Goal: Transaction & Acquisition: Purchase product/service

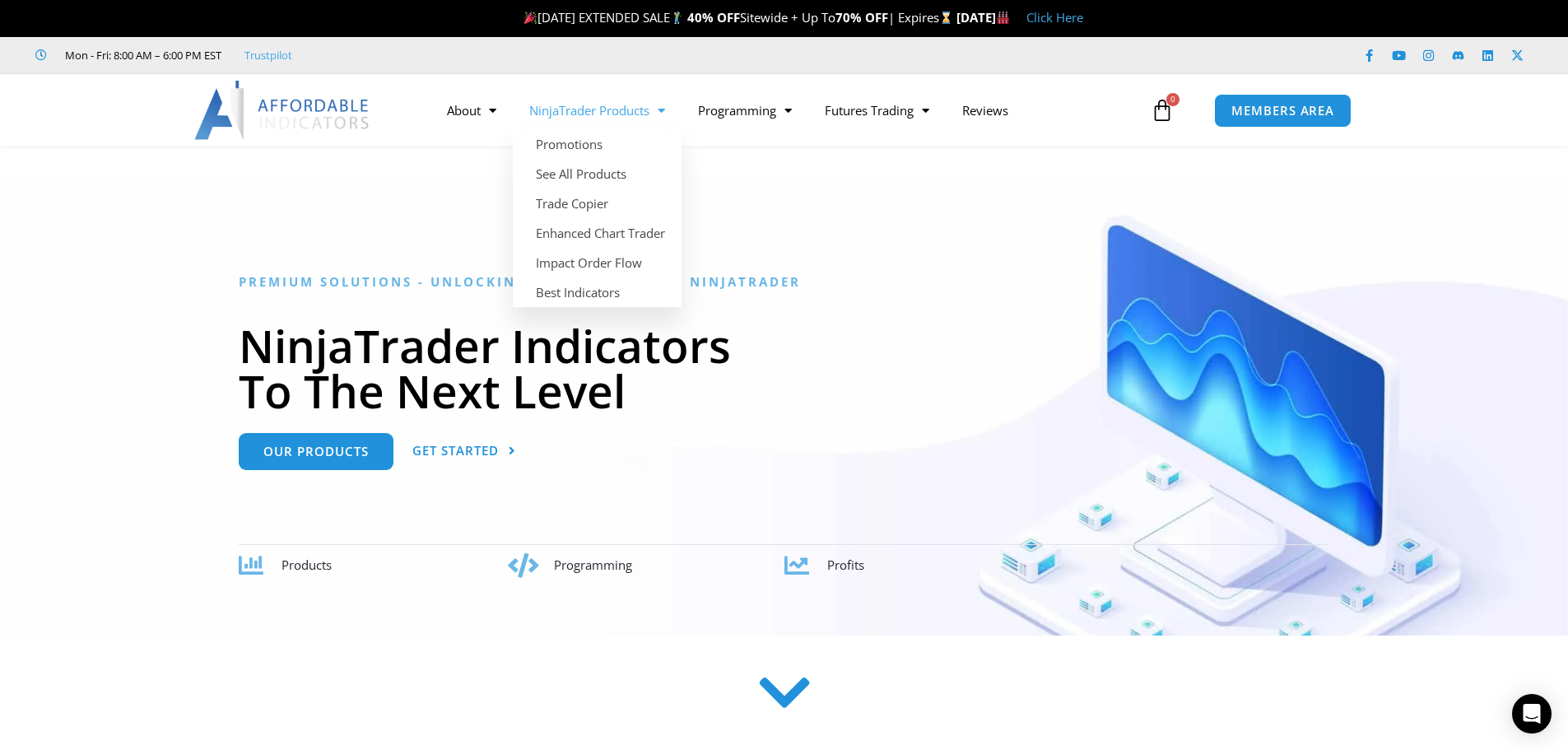
click at [631, 111] on link "NinjaTrader Products" at bounding box center [597, 110] width 169 height 38
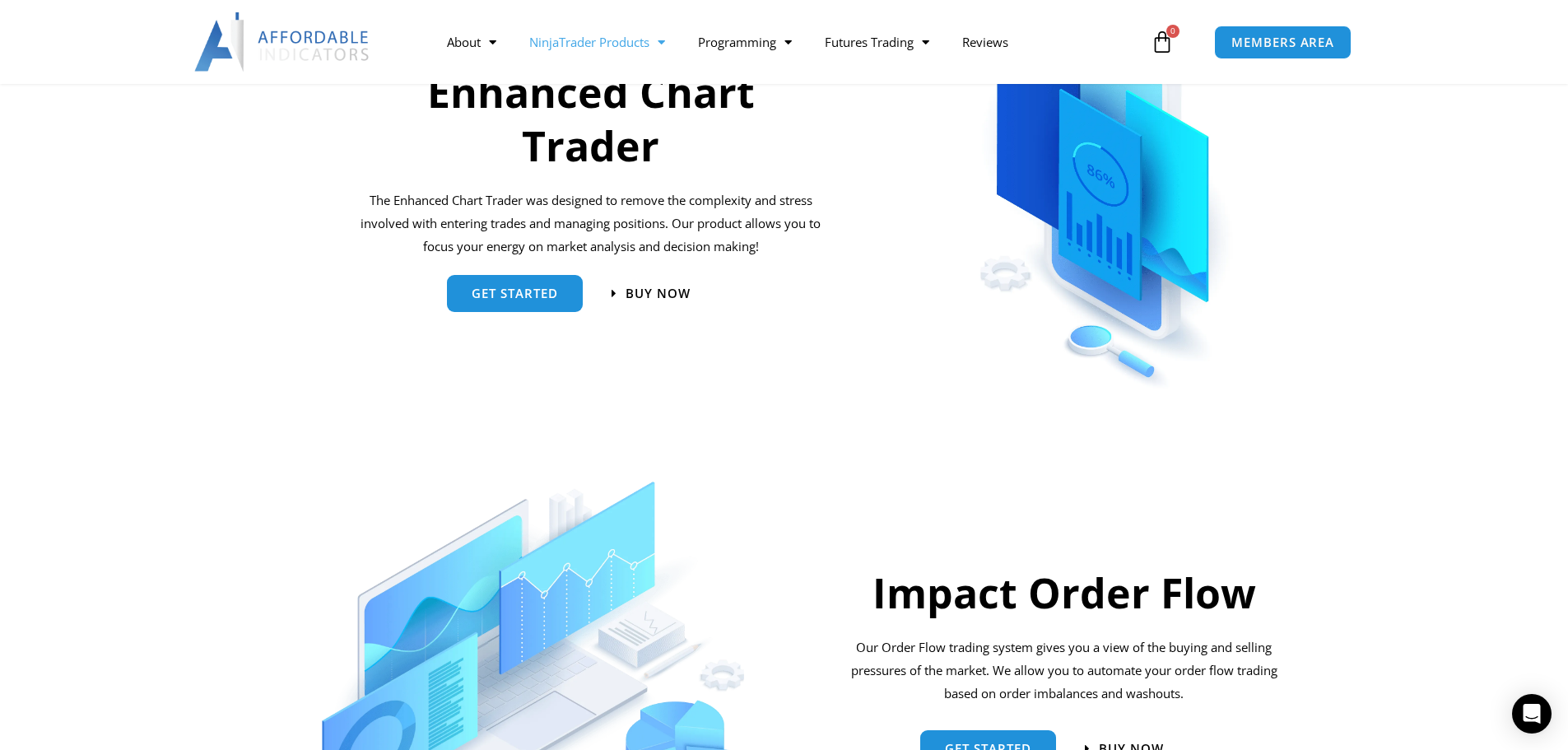
scroll to position [576, 0]
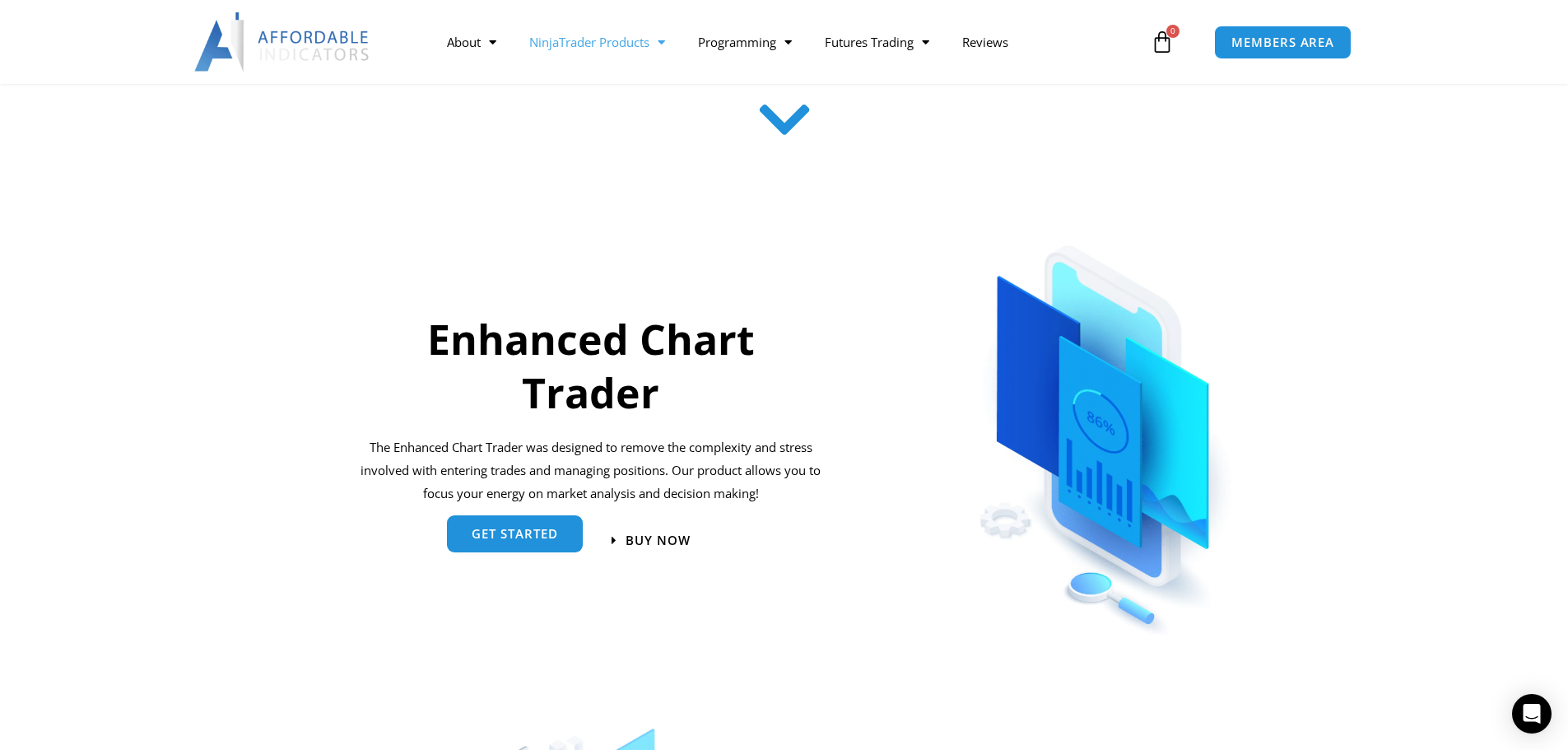
click at [543, 546] on link "get started" at bounding box center [515, 535] width 136 height 37
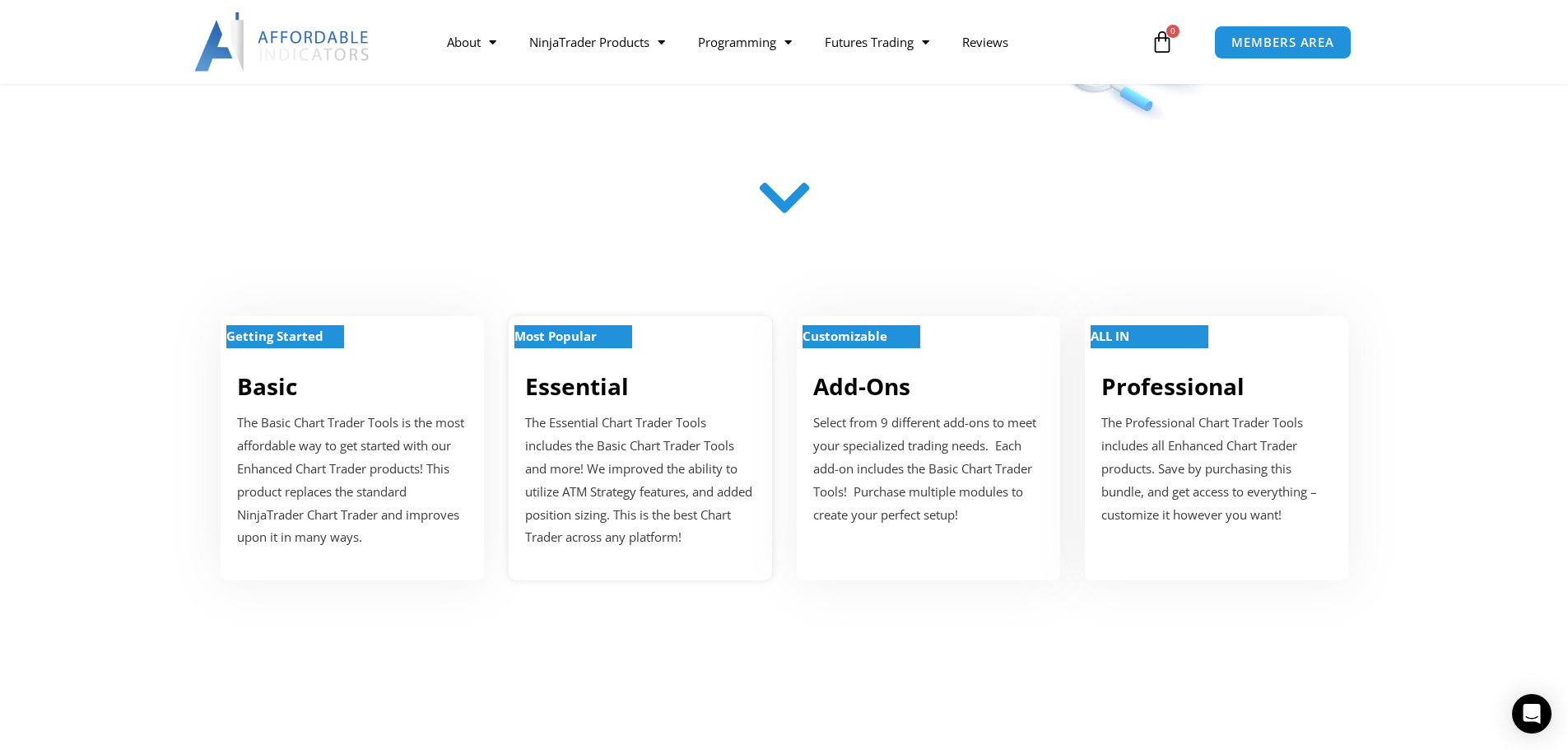
scroll to position [576, 0]
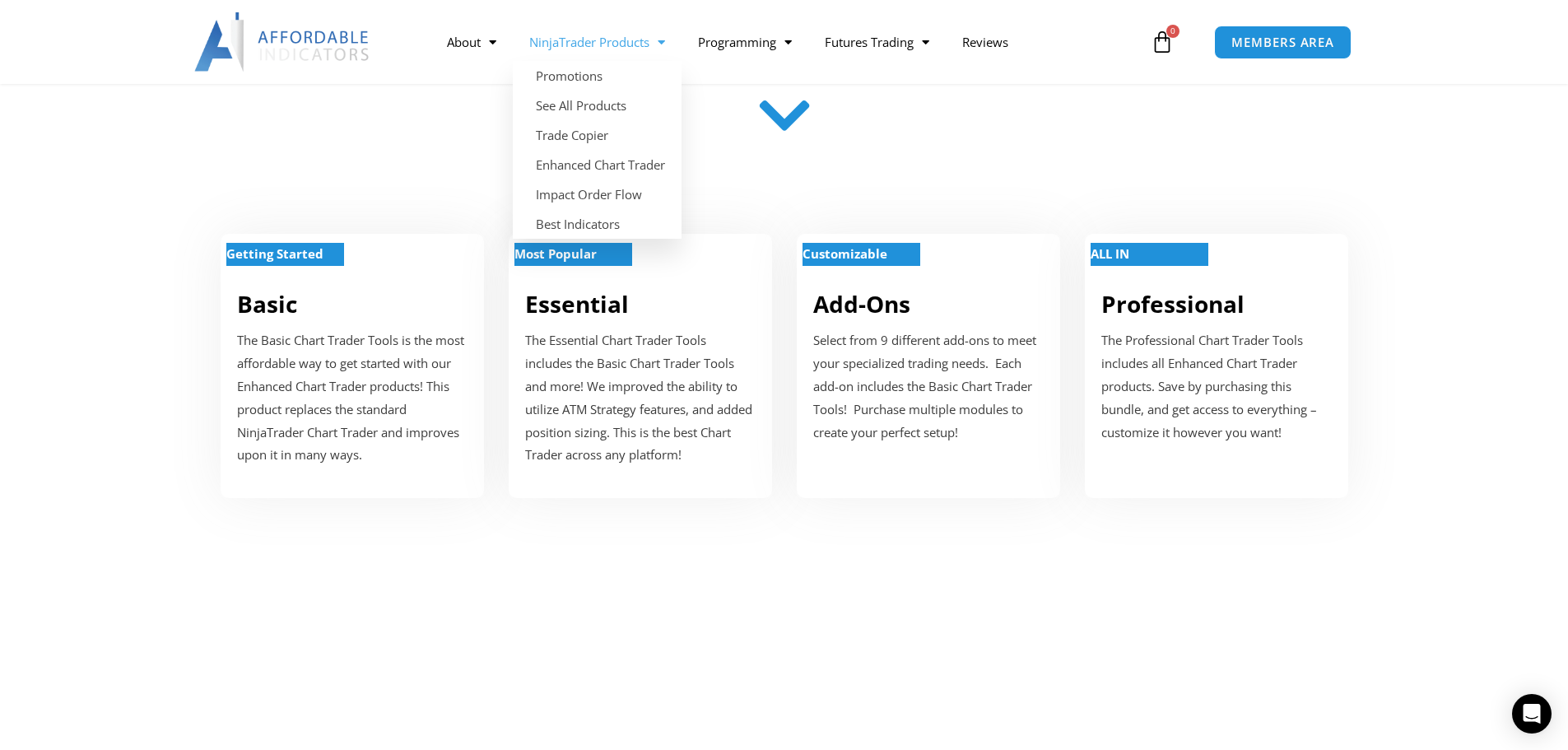
click at [652, 44] on span "Menu" at bounding box center [657, 42] width 15 height 29
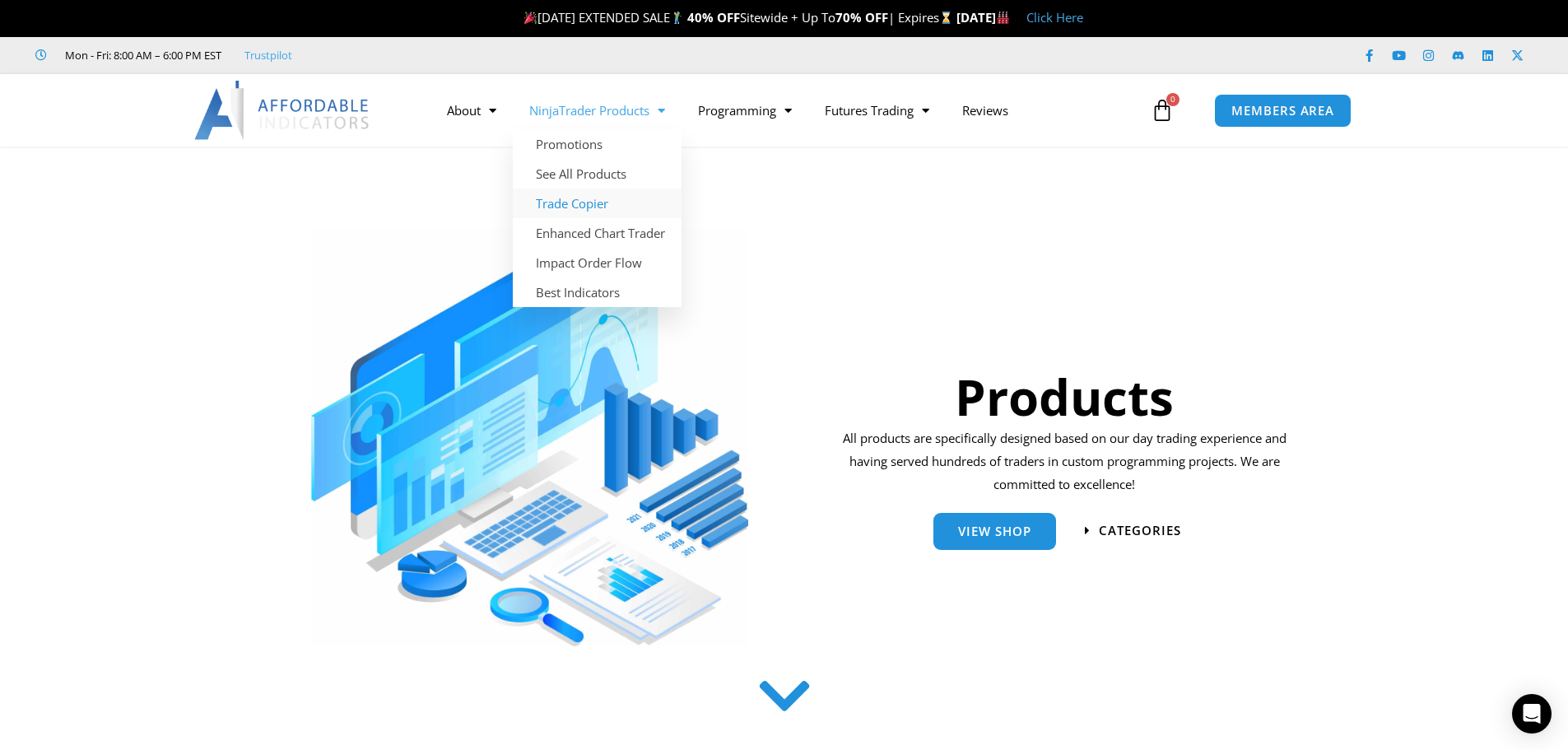
click at [593, 197] on link "Trade Copier" at bounding box center [597, 203] width 169 height 30
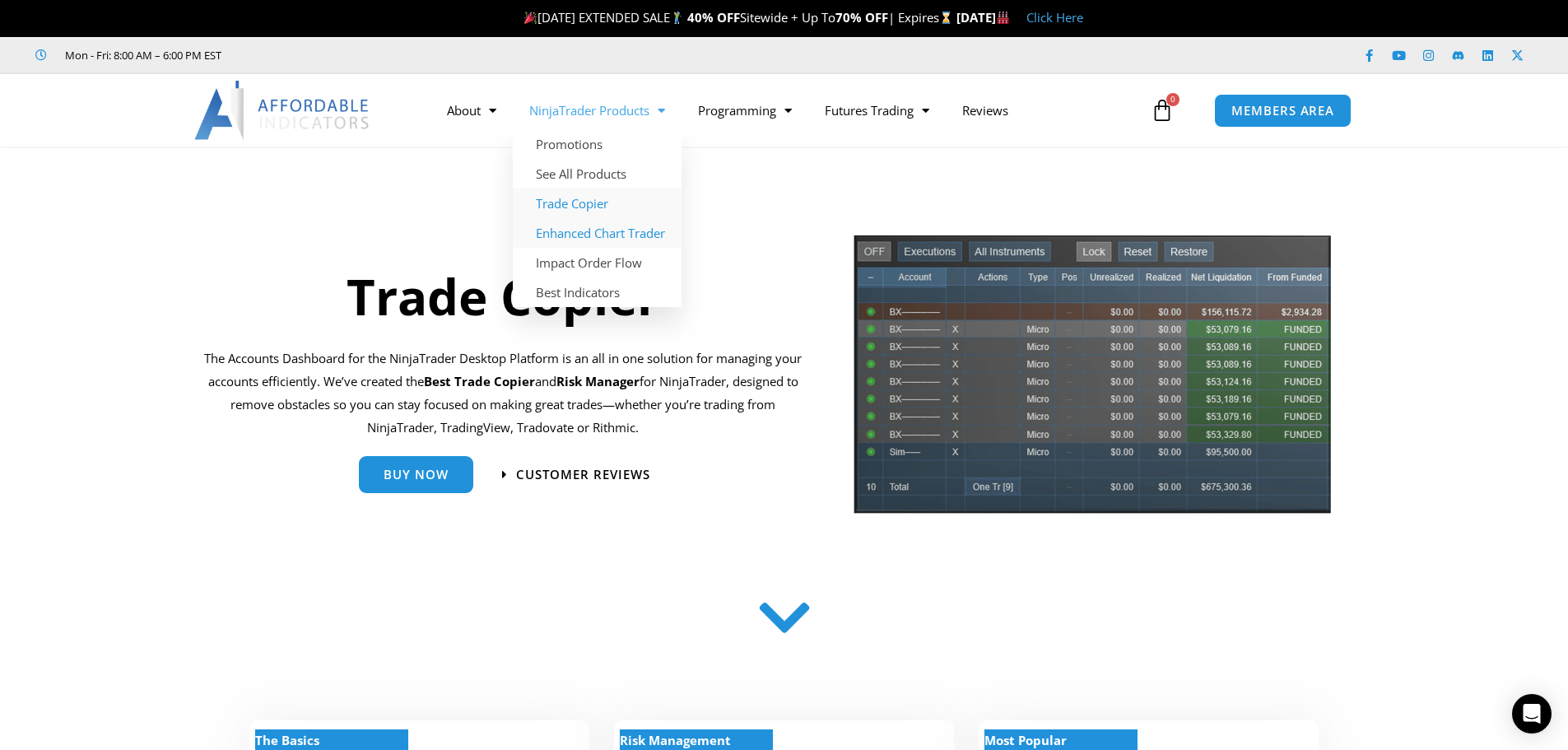
click at [618, 226] on link "Enhanced Chart Trader" at bounding box center [597, 233] width 169 height 30
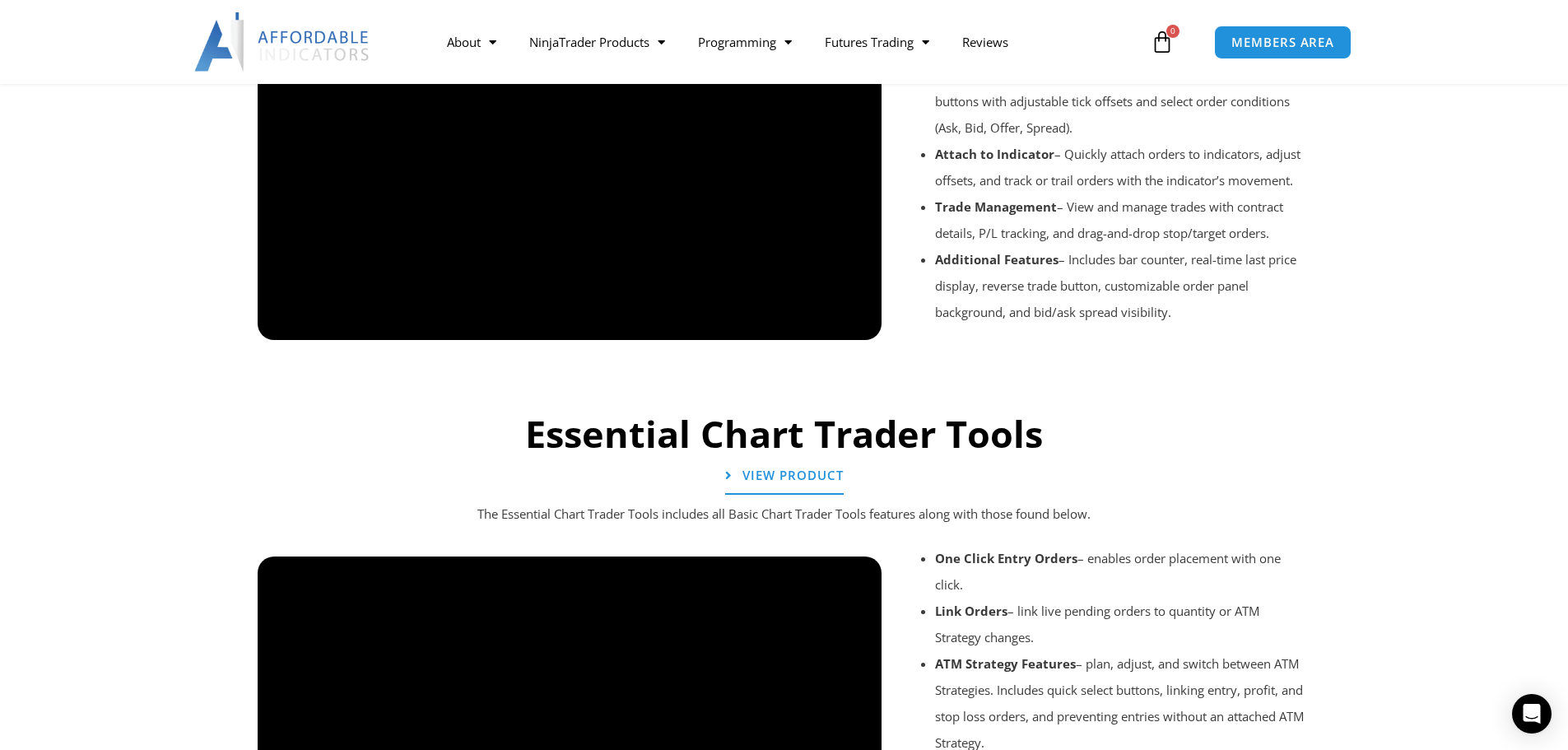
scroll to position [824, 0]
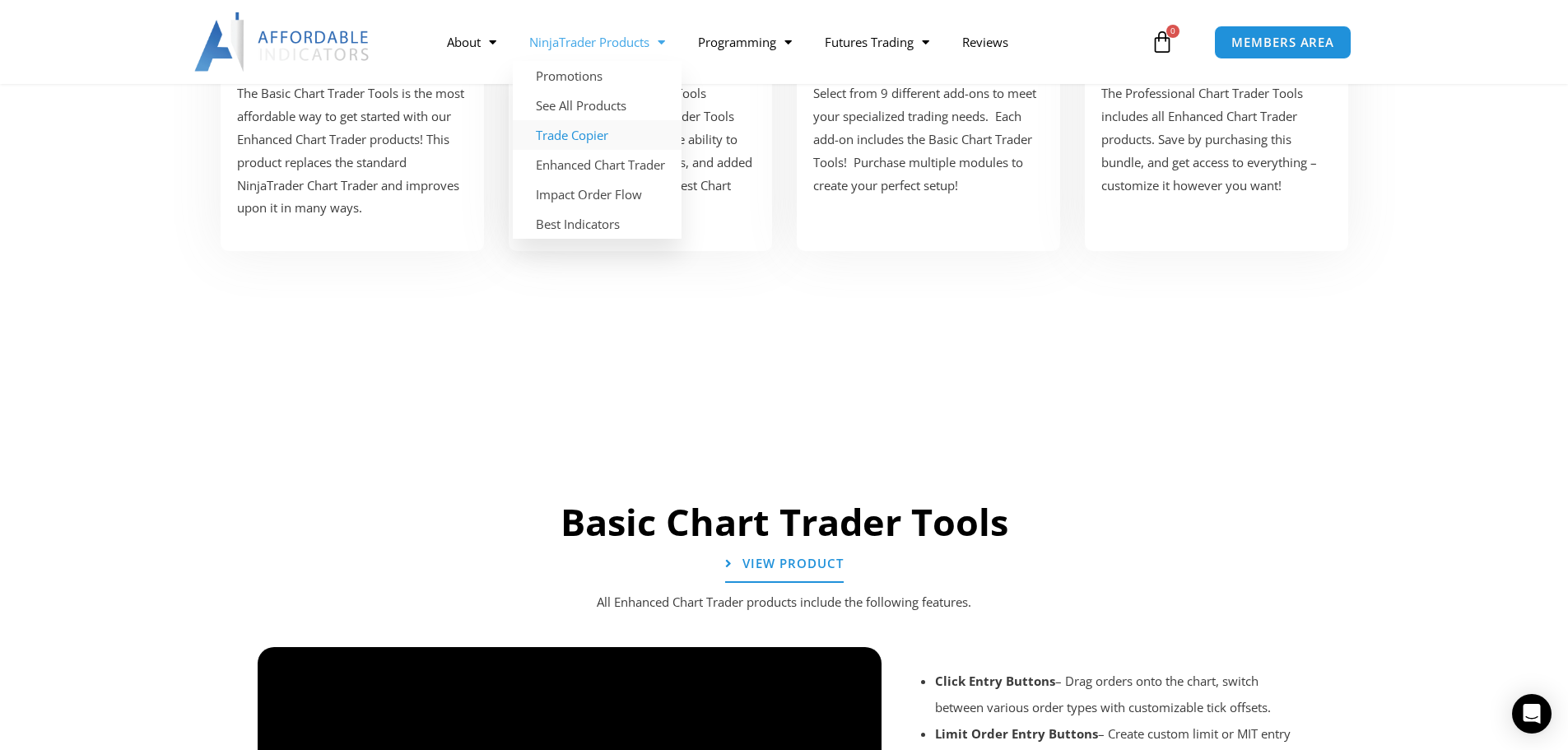
click at [600, 137] on link "Trade Copier" at bounding box center [597, 134] width 169 height 30
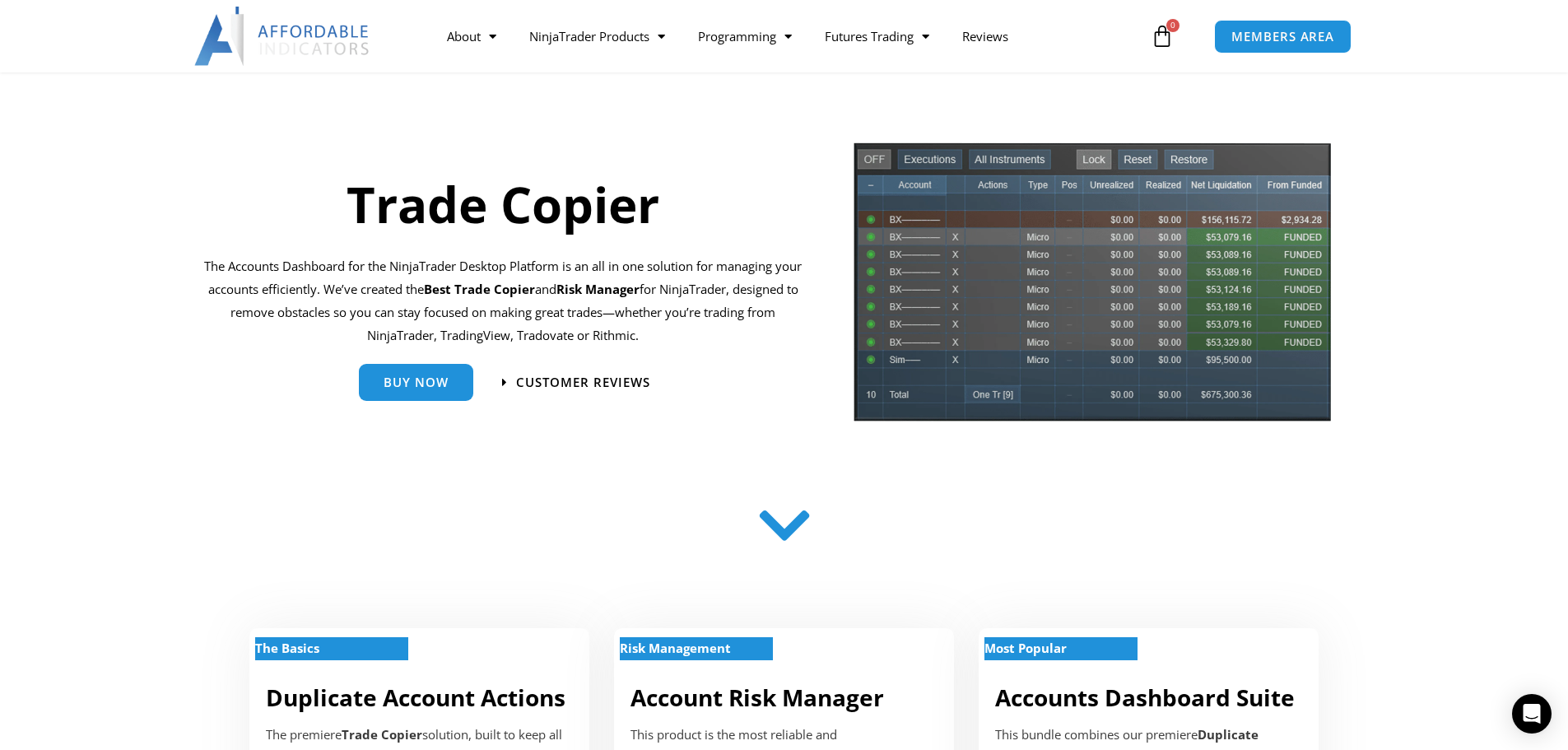
scroll to position [10, 0]
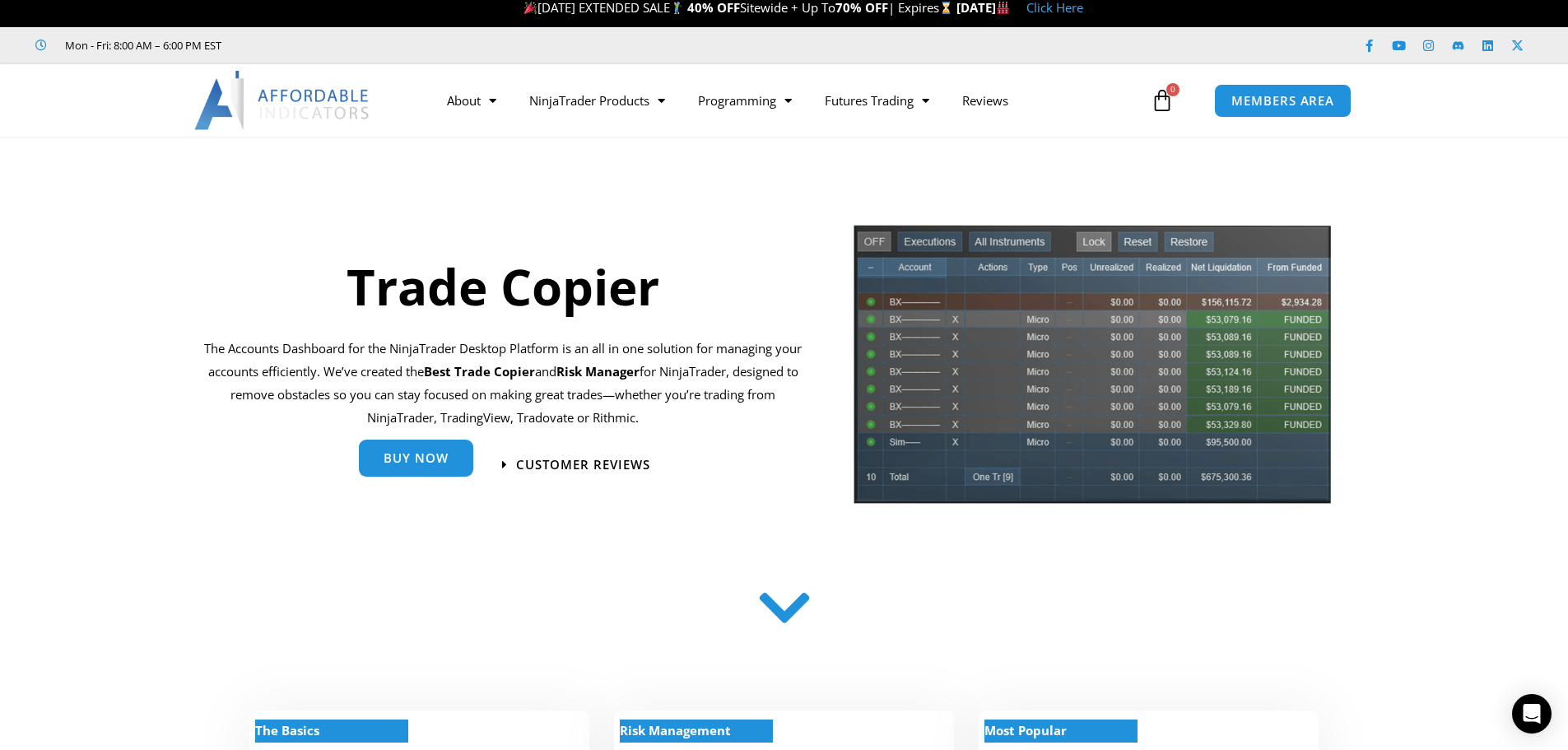
click at [414, 456] on span "Buy Now" at bounding box center [416, 459] width 65 height 13
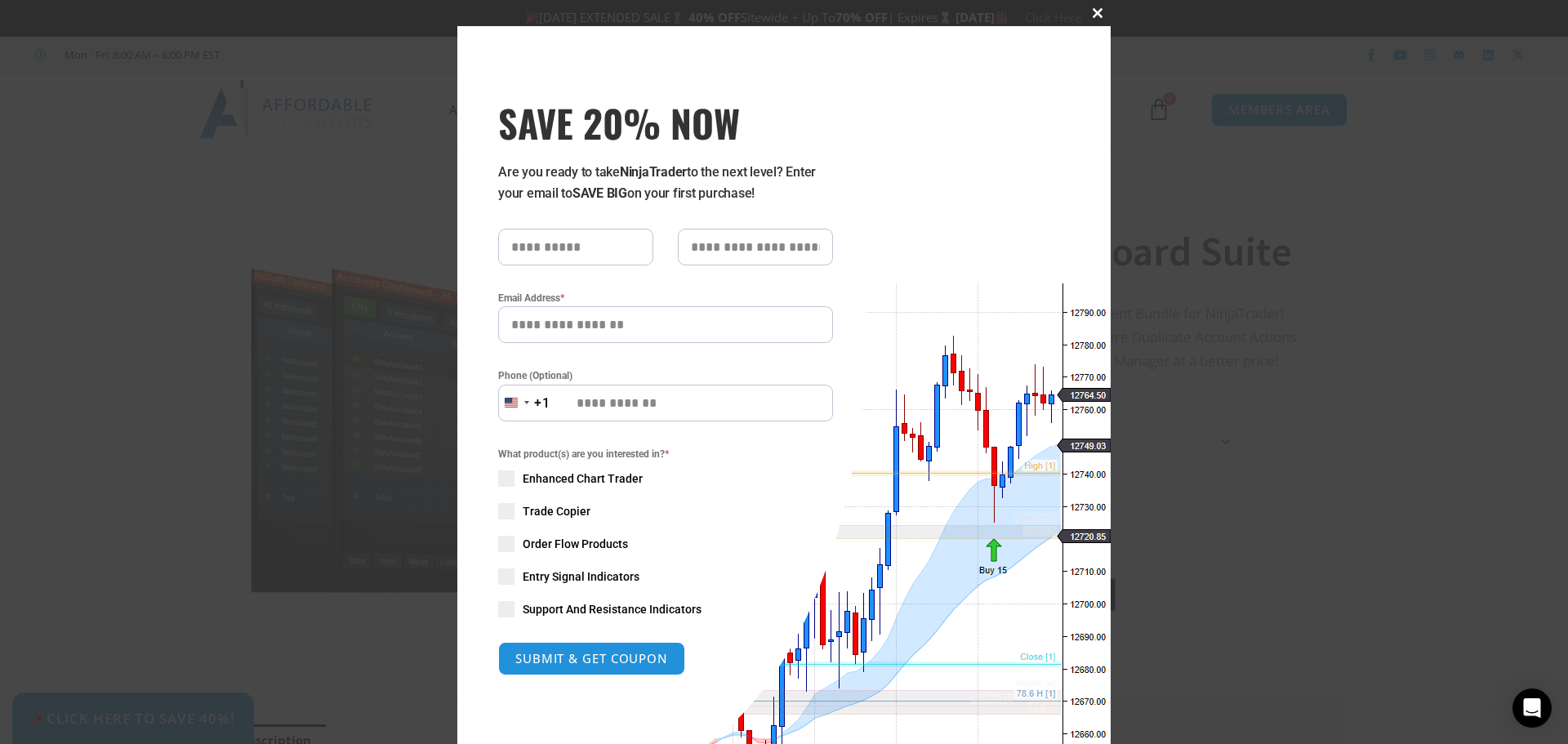
click at [1091, 12] on span at bounding box center [1097, 13] width 26 height 10
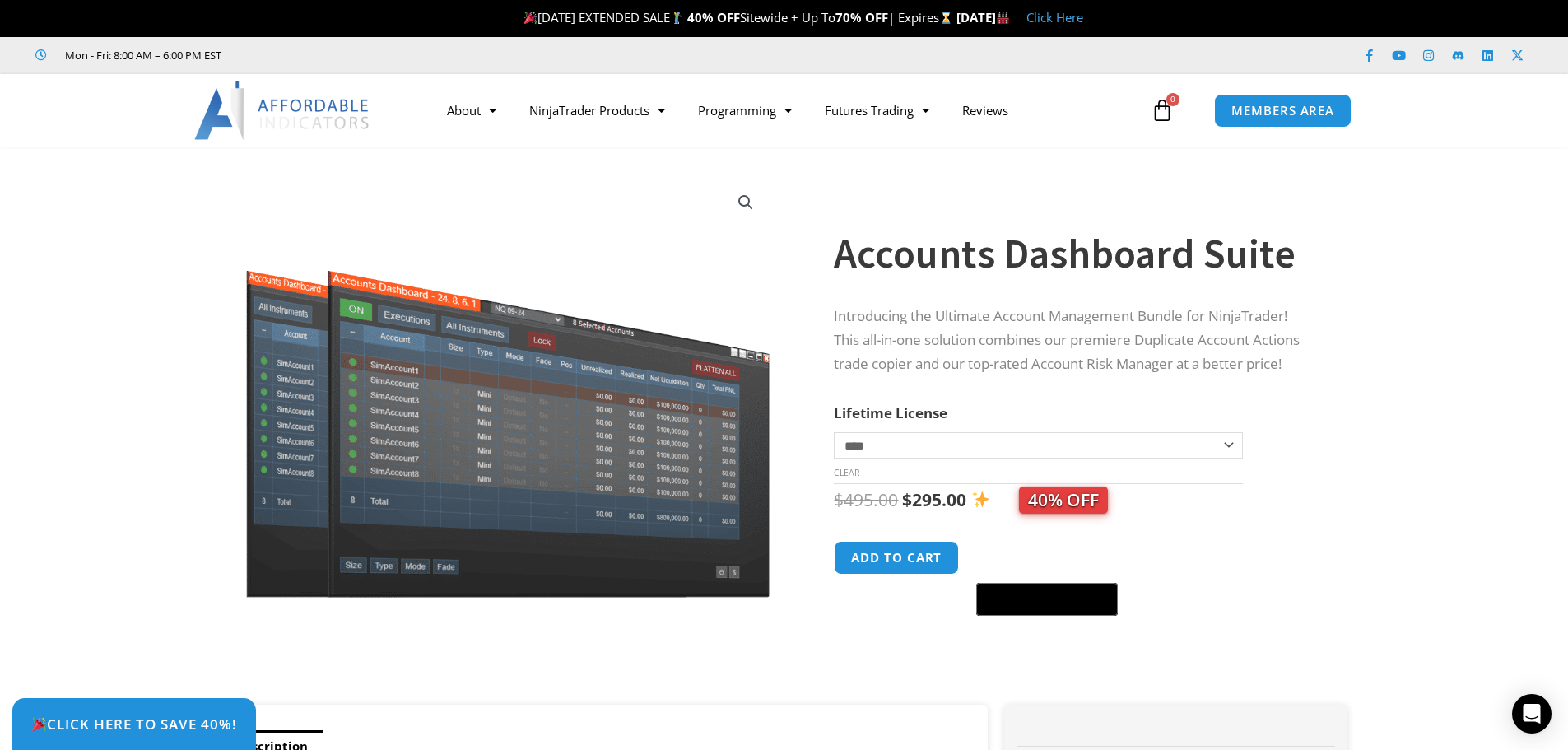
click at [889, 444] on select "**********" at bounding box center [1037, 445] width 408 height 26
click at [889, 444] on select "**********" at bounding box center [1037, 445] width 408 height 26
click at [834, 433] on select "**********" at bounding box center [1037, 445] width 408 height 26
click at [909, 444] on select "**********" at bounding box center [1037, 445] width 408 height 26
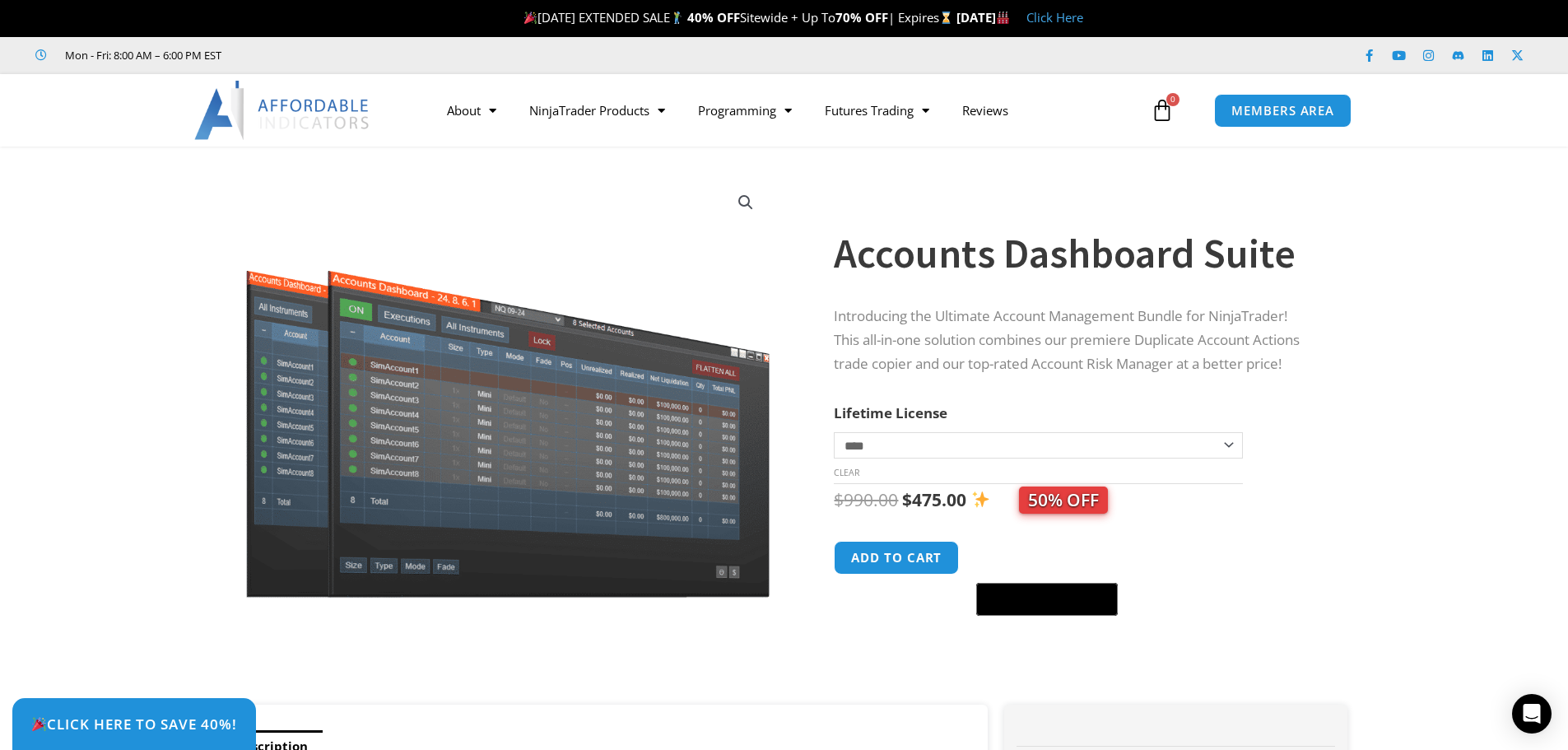
select select "*"
click at [834, 433] on select "**********" at bounding box center [1037, 445] width 408 height 26
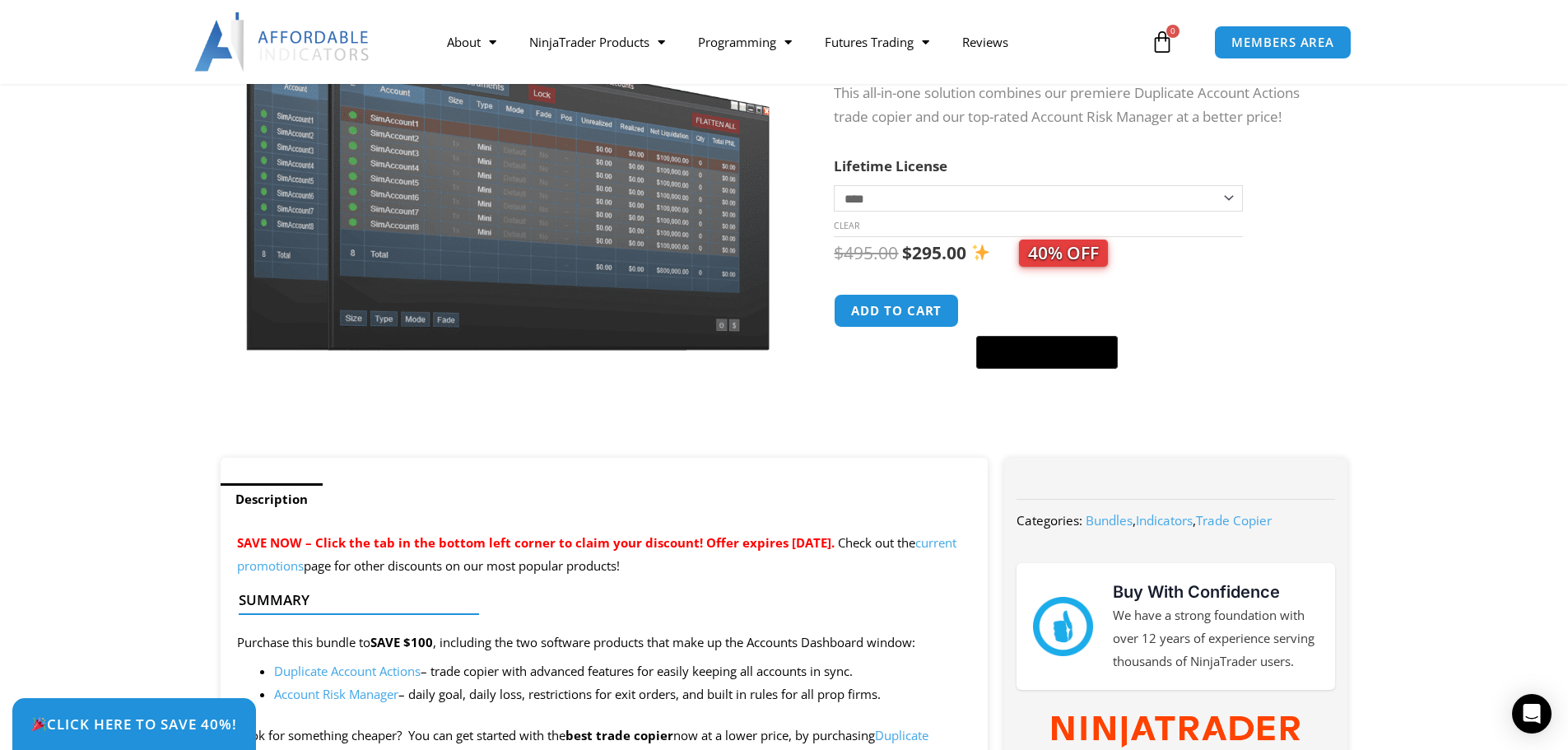
scroll to position [329, 0]
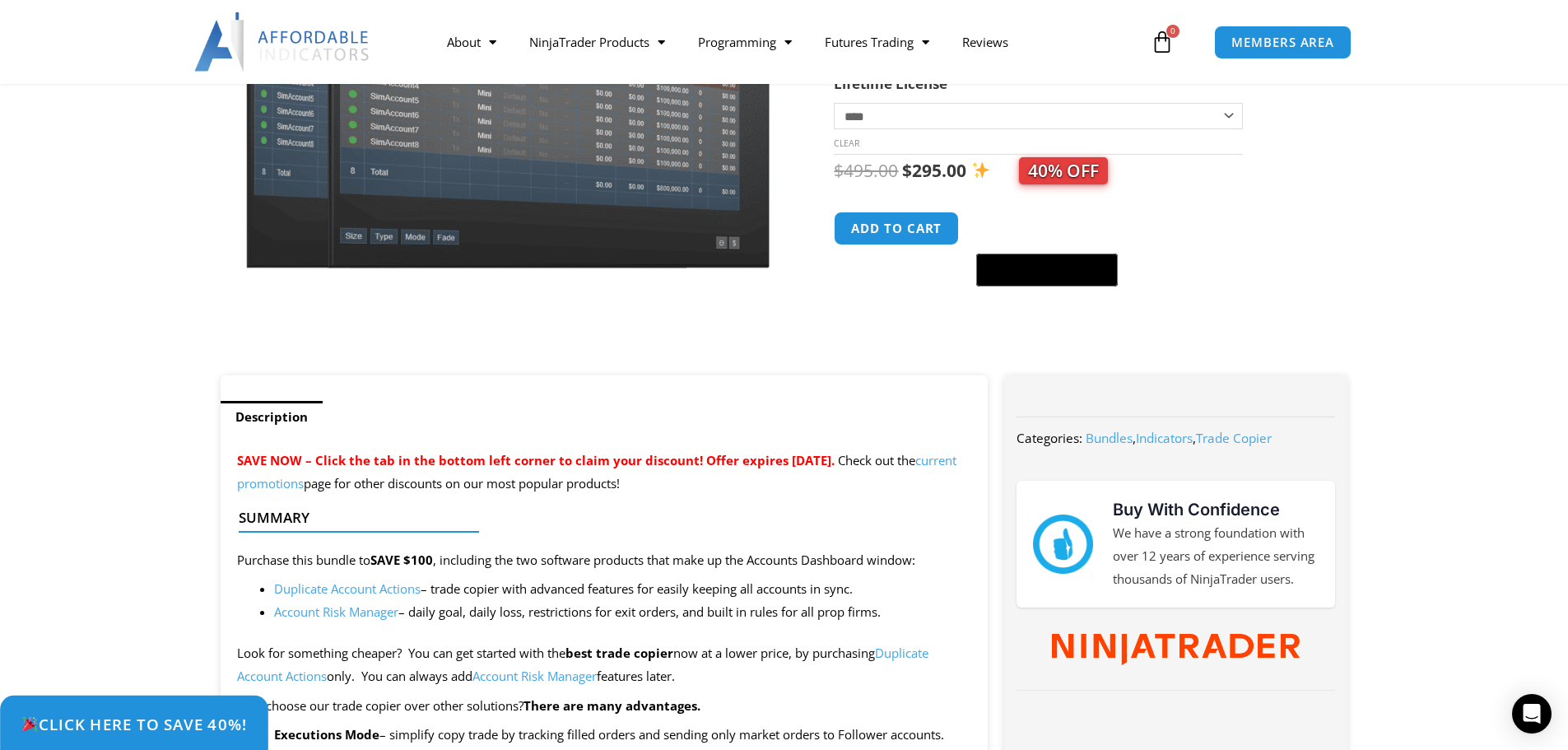
click at [184, 726] on span "Click Here to save 40%!" at bounding box center [133, 724] width 226 height 15
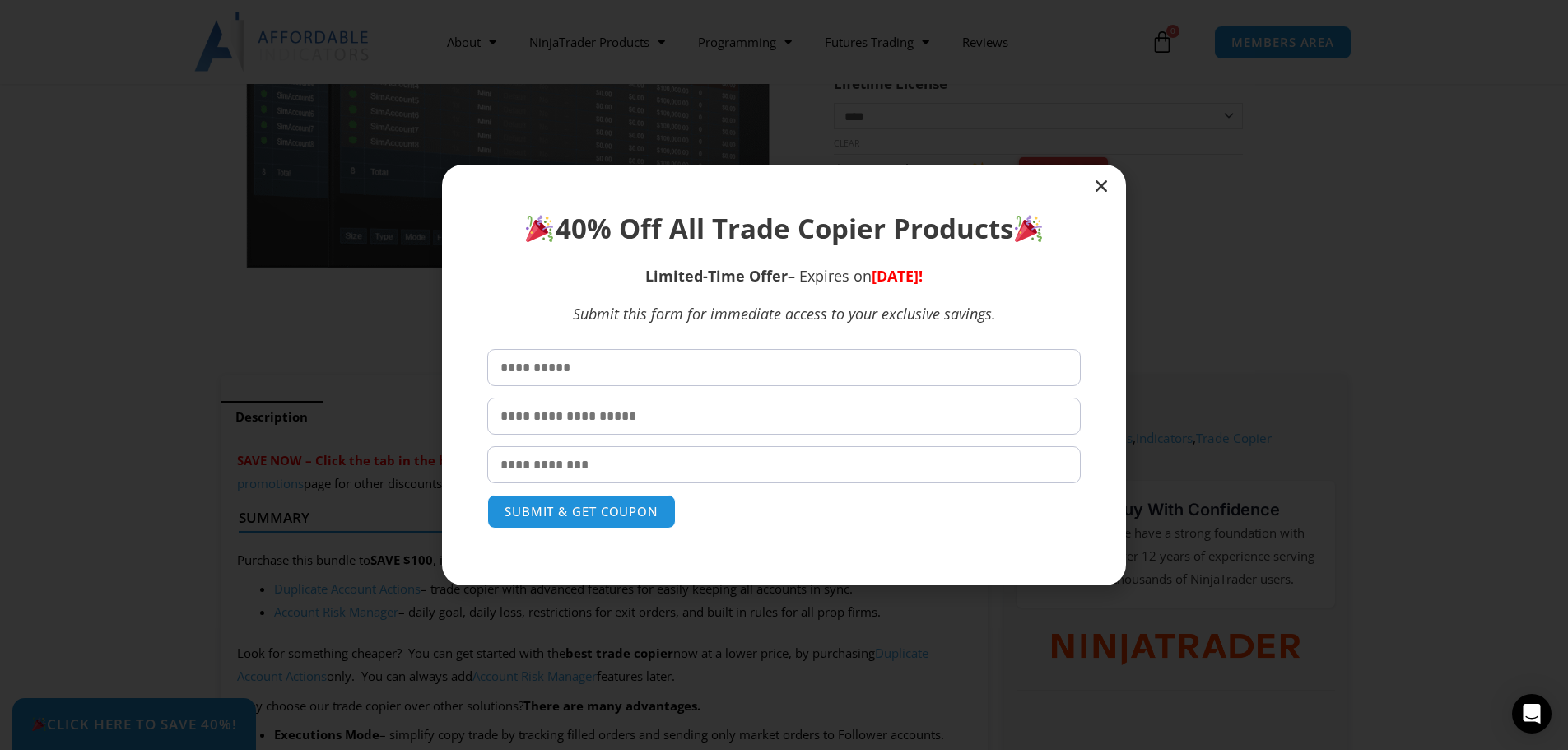
click at [688, 368] on input "text" at bounding box center [784, 367] width 594 height 37
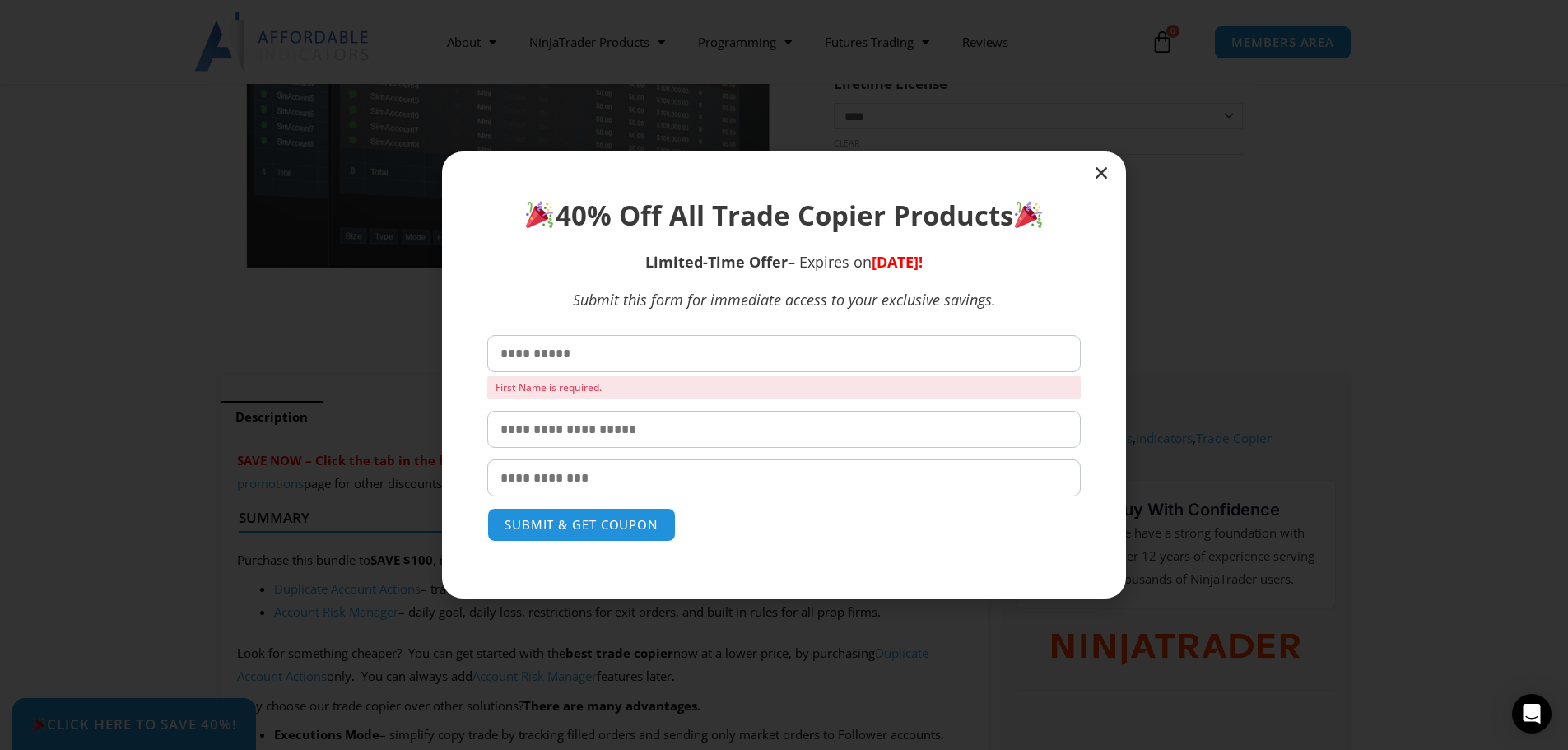
click at [1097, 187] on div "40% Off All Trade Copier Products Limited-Time Offer – Expires on Thursday, Sep…" at bounding box center [784, 375] width 684 height 447
click at [1107, 176] on icon "Close" at bounding box center [1101, 173] width 16 height 16
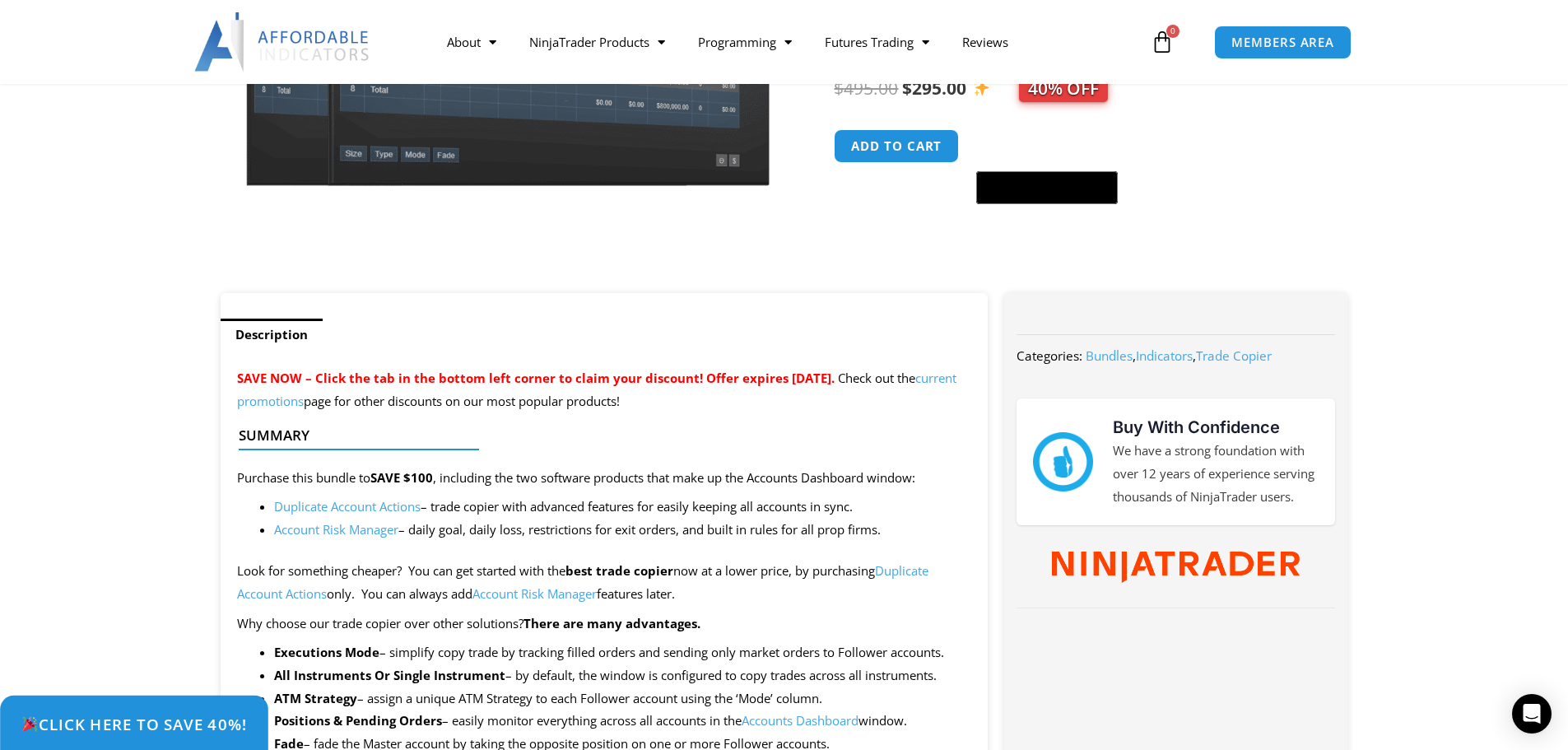
scroll to position [165, 0]
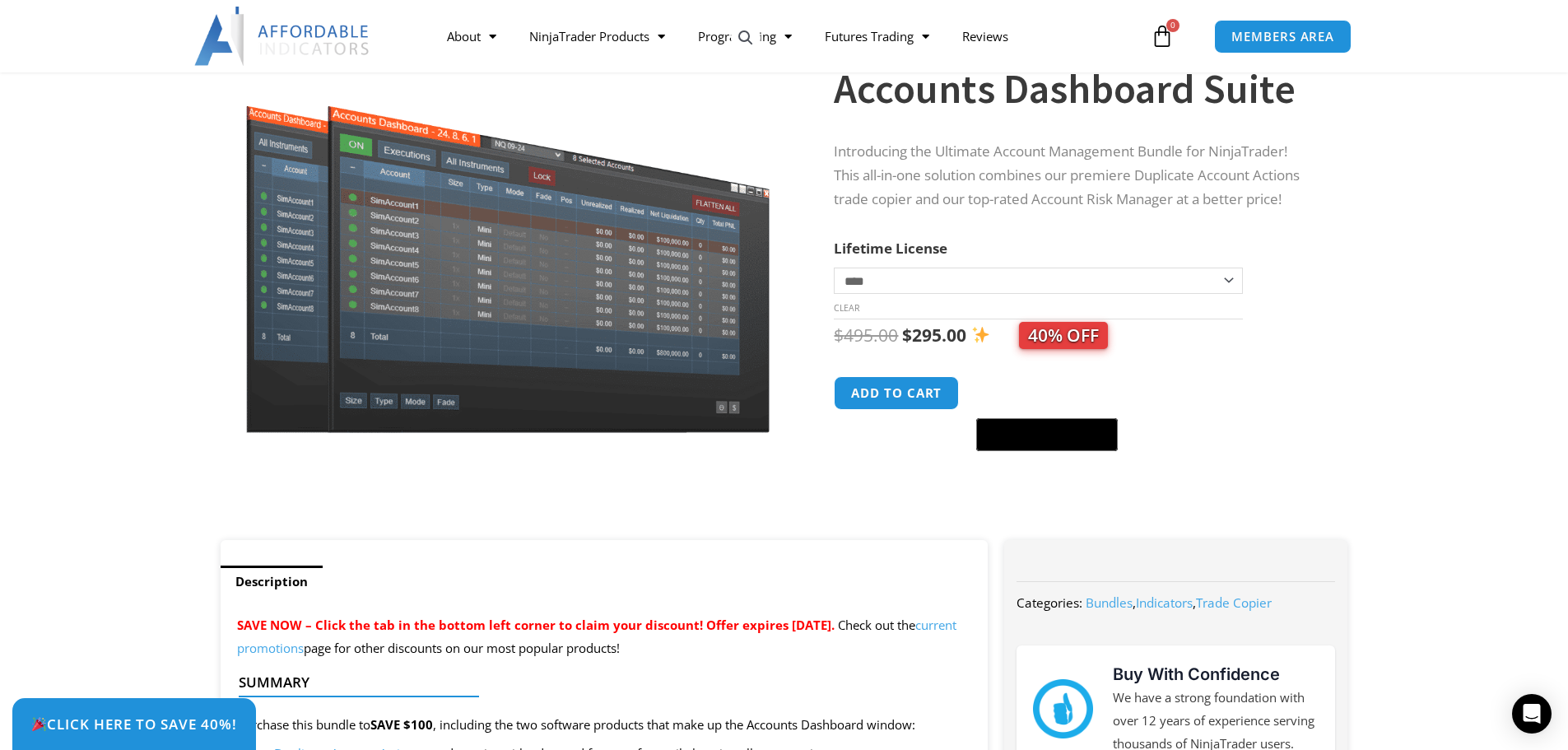
click at [1071, 341] on span "40% OFF" at bounding box center [1063, 335] width 89 height 27
click at [906, 336] on span "$" at bounding box center [907, 335] width 10 height 23
click at [910, 406] on button "Add to cart" at bounding box center [898, 393] width 132 height 35
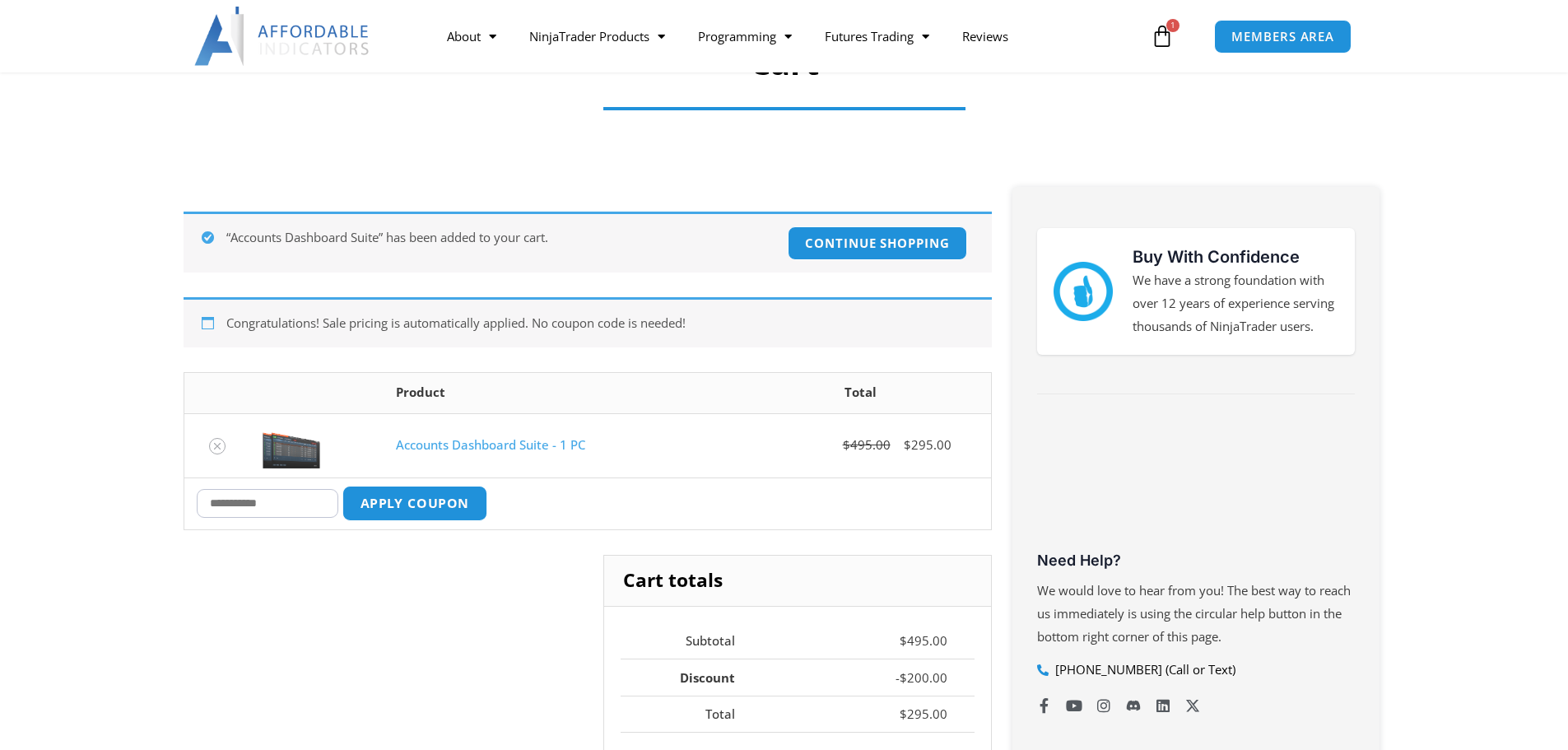
click at [485, 516] on button "Apply coupon" at bounding box center [414, 503] width 145 height 35
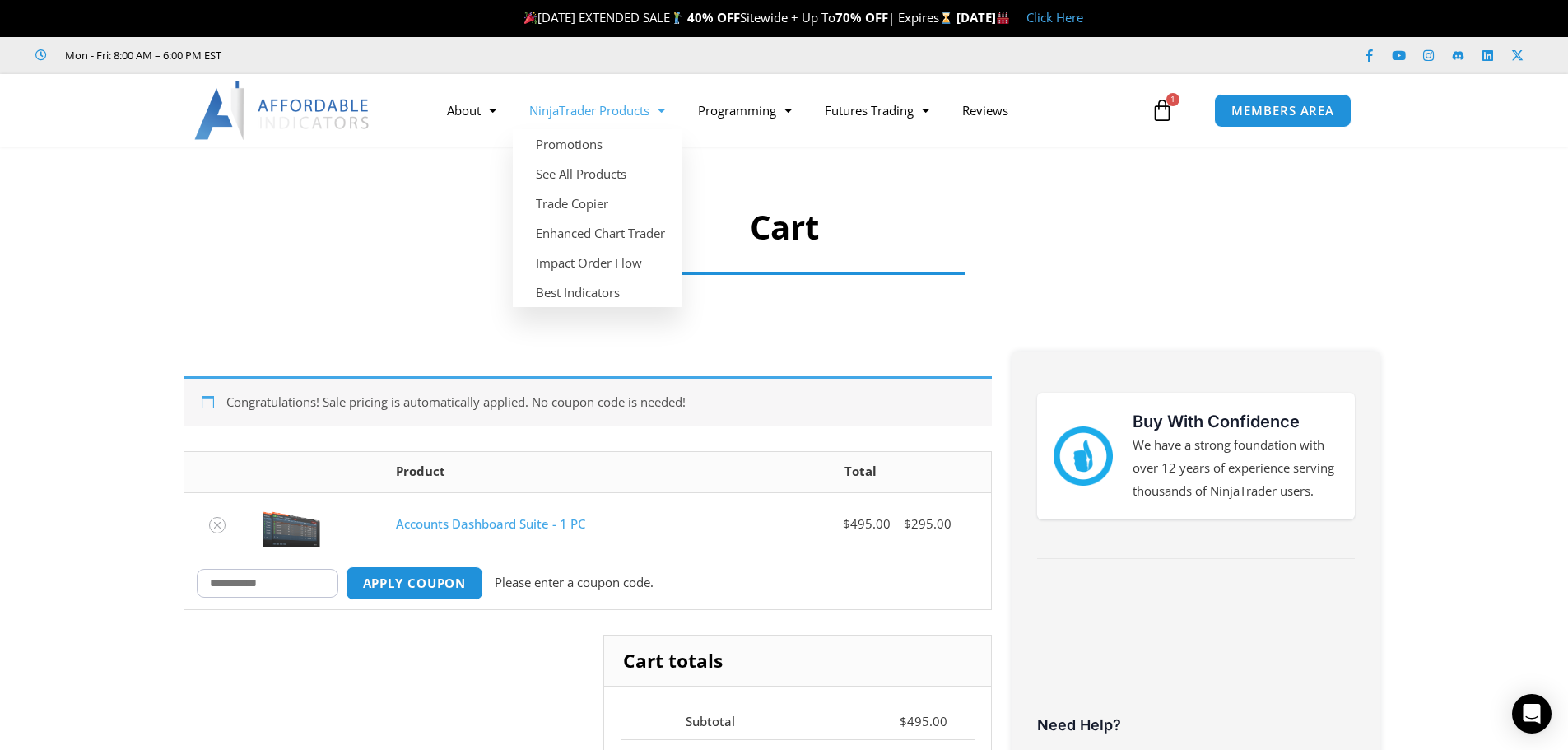
click at [344, 253] on section "Cart" at bounding box center [784, 233] width 1568 height 172
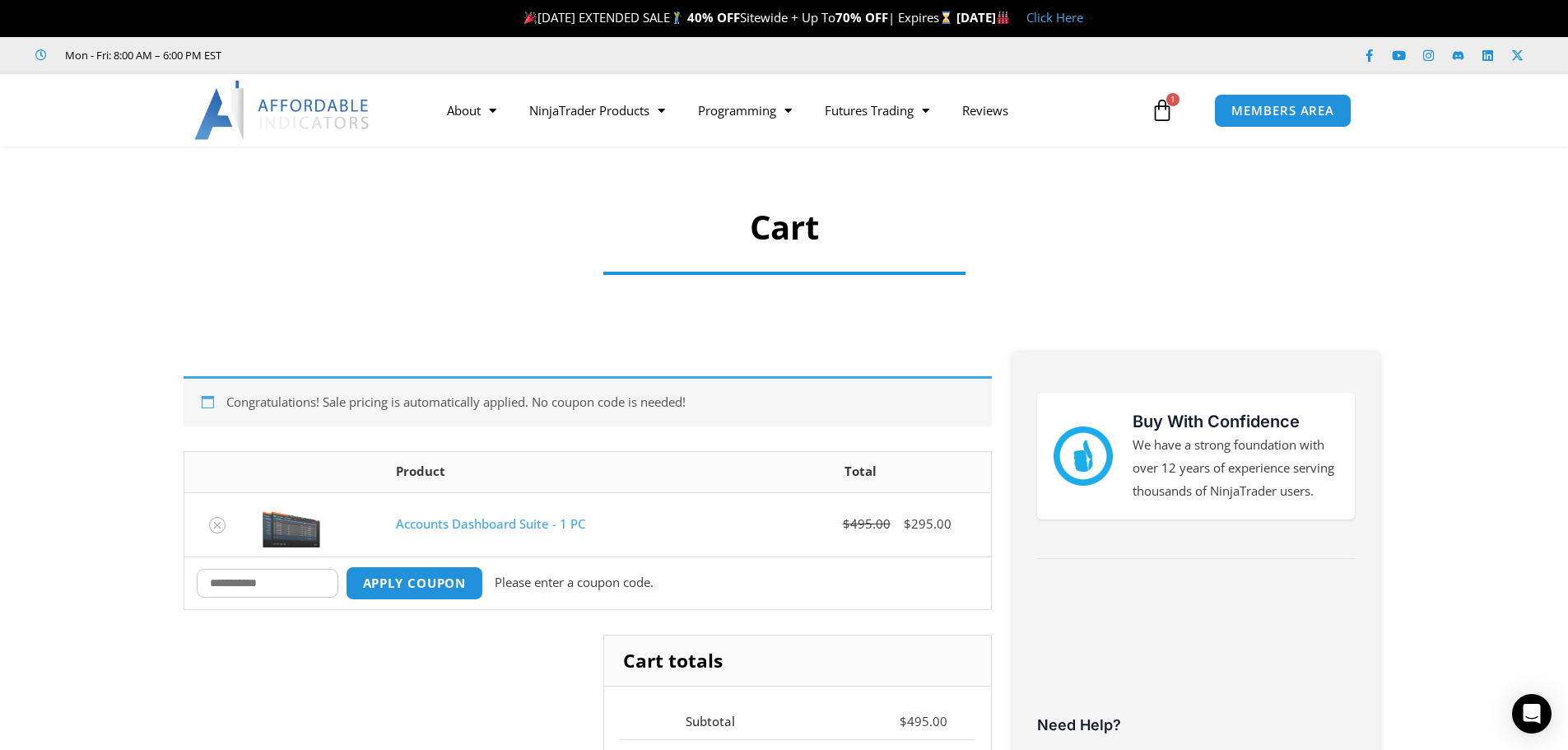
click at [1083, 20] on link "Click Here" at bounding box center [1054, 17] width 57 height 16
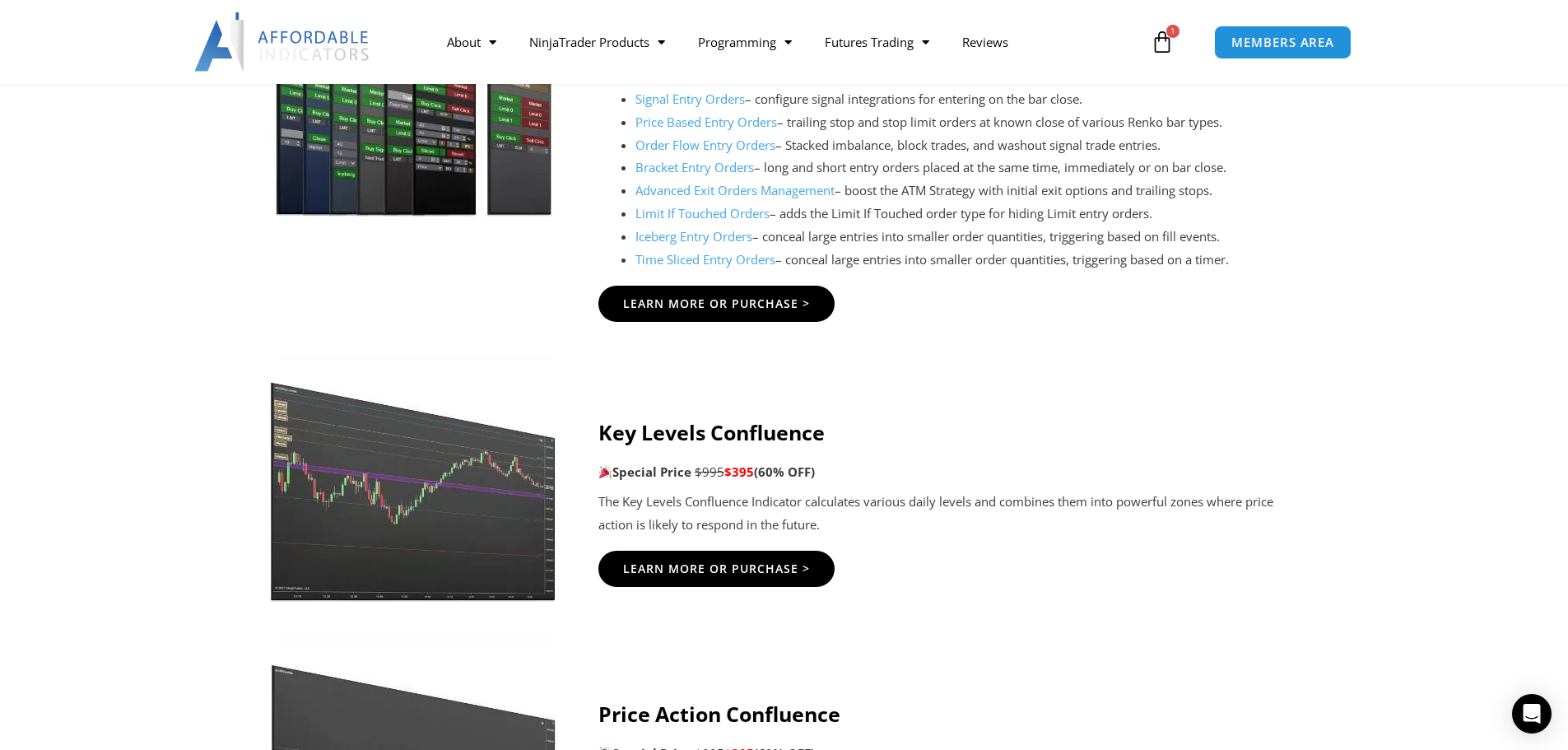
scroll to position [1976, 0]
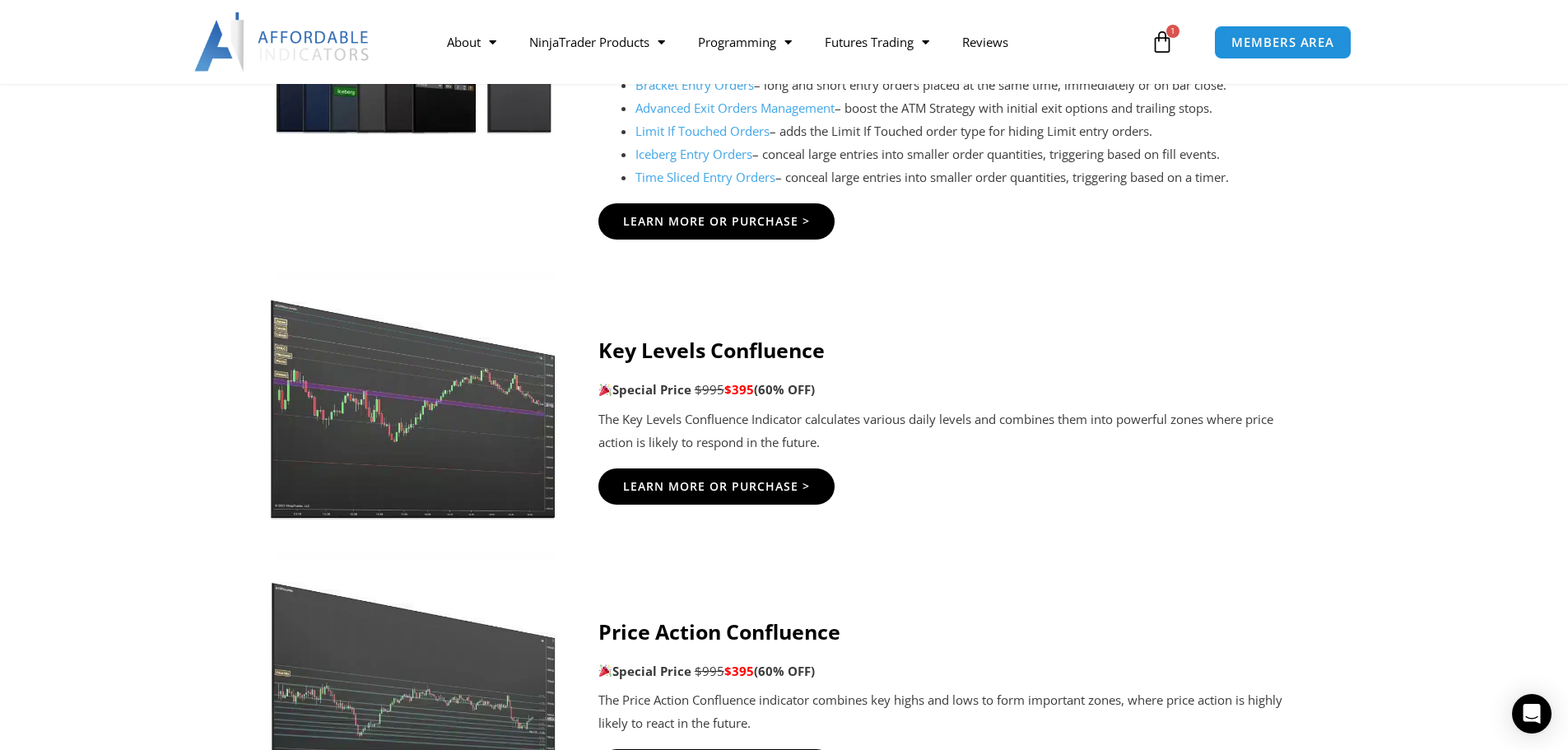
click at [958, 320] on div "Key Levels Confluence Special Price $995 $395 (60% OFF) The Key Levels Confluen…" at bounding box center [948, 421] width 700 height 232
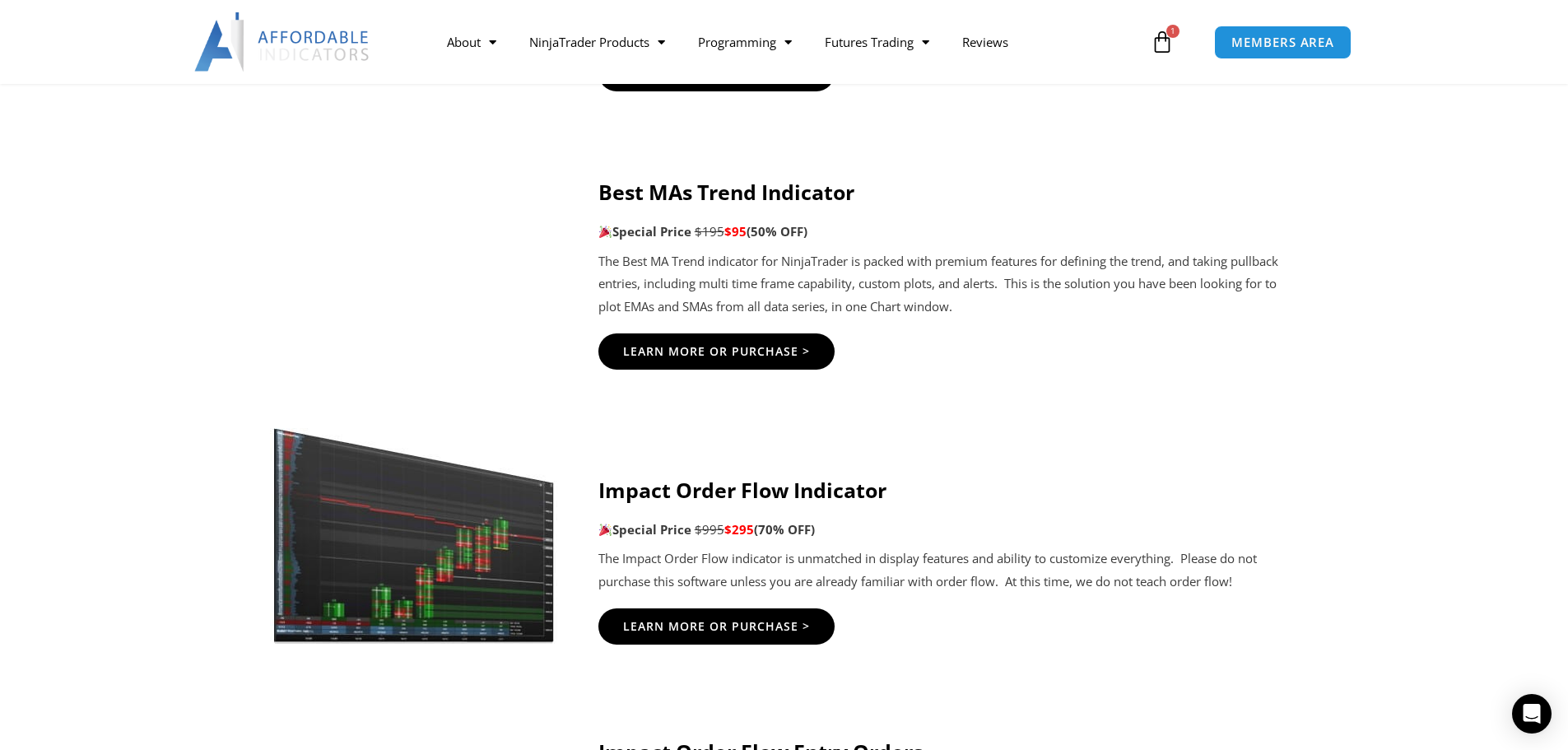
scroll to position [3788, 0]
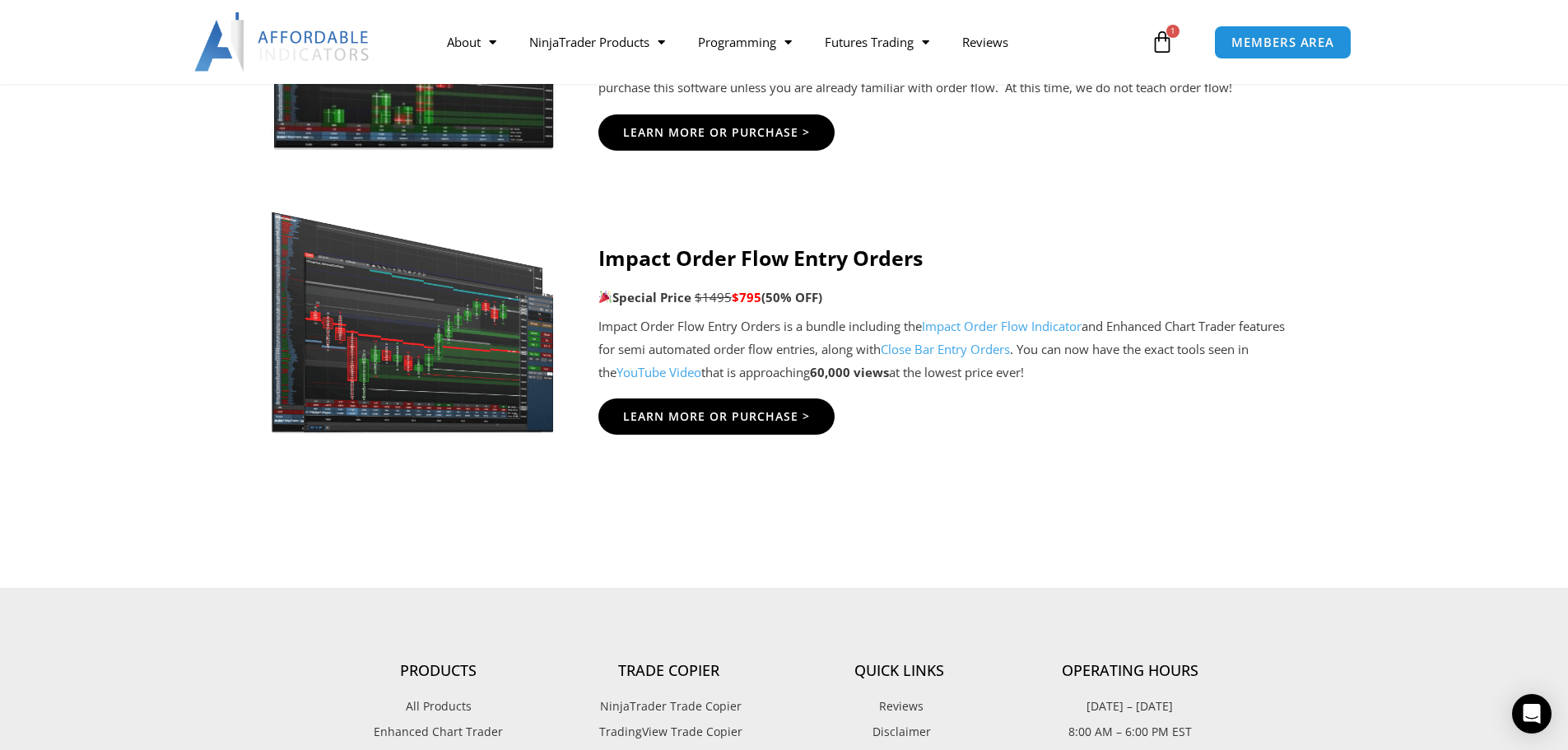
click at [1035, 453] on div "Impact Order Flow Entry Orders Special Price $1495 $795 (50% OFF) Impact Order …" at bounding box center [948, 339] width 700 height 232
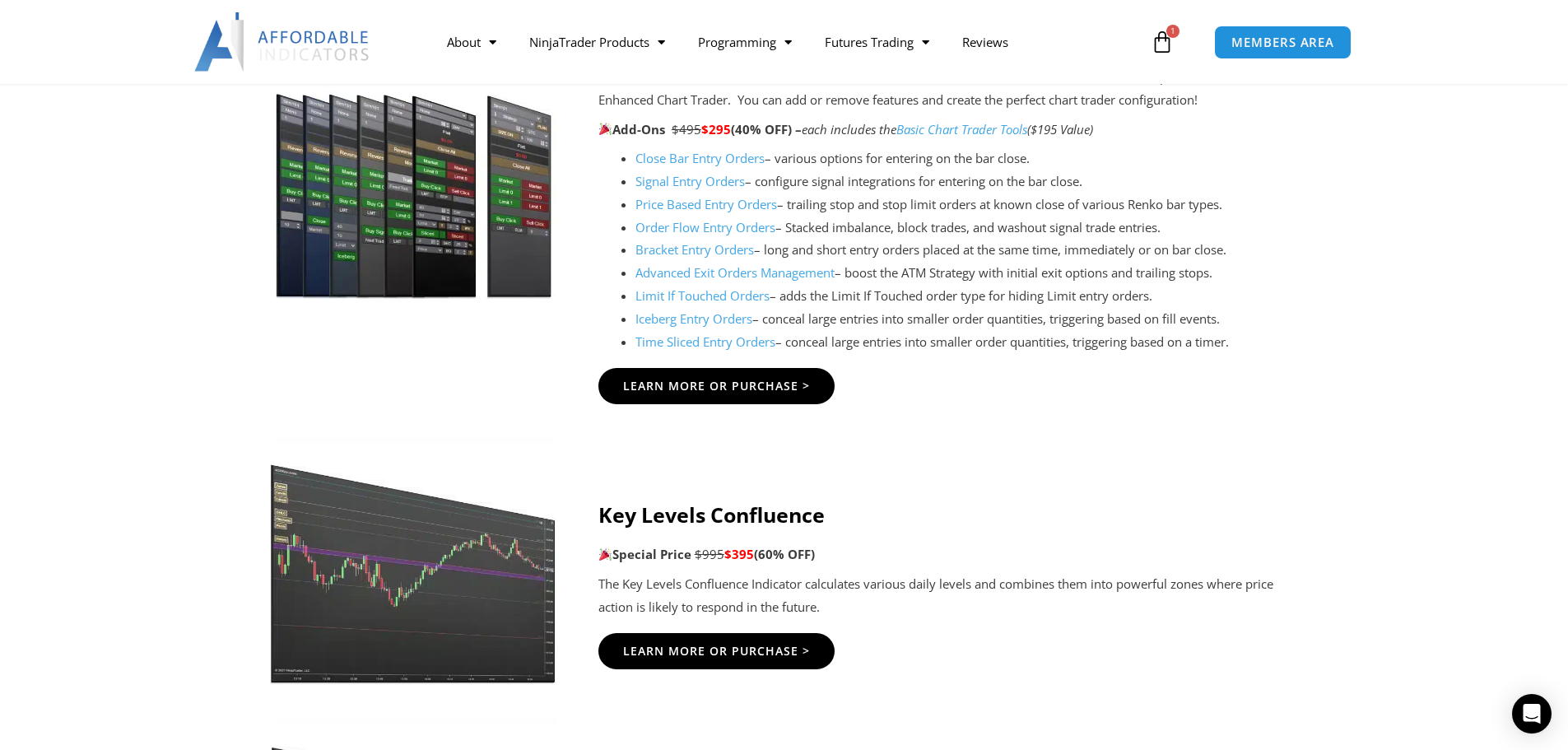
scroll to position [1400, 0]
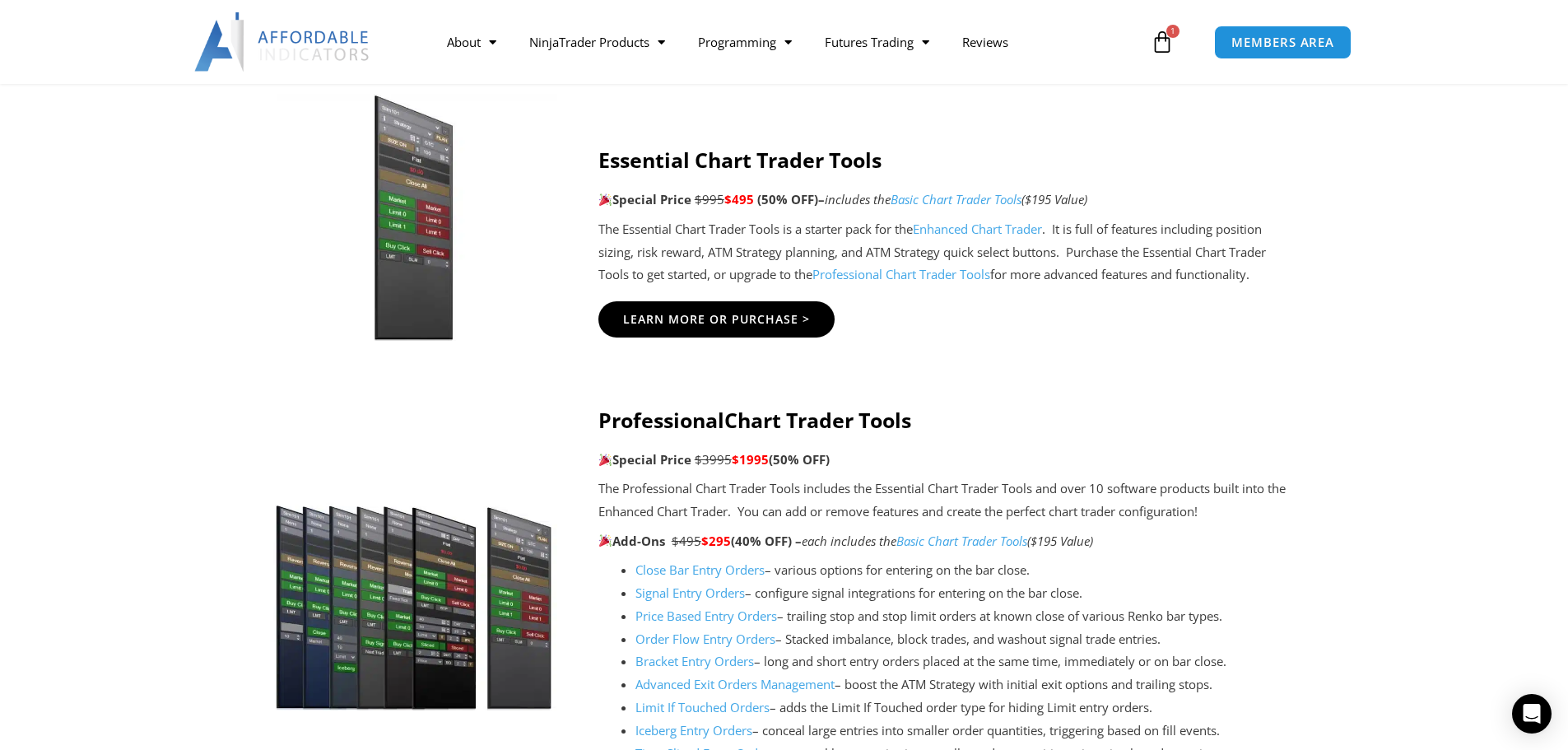
click at [963, 347] on div "Essential Chart Trader Tools Special Price $995 $495 (50% OFF) – includes the B…" at bounding box center [948, 242] width 700 height 232
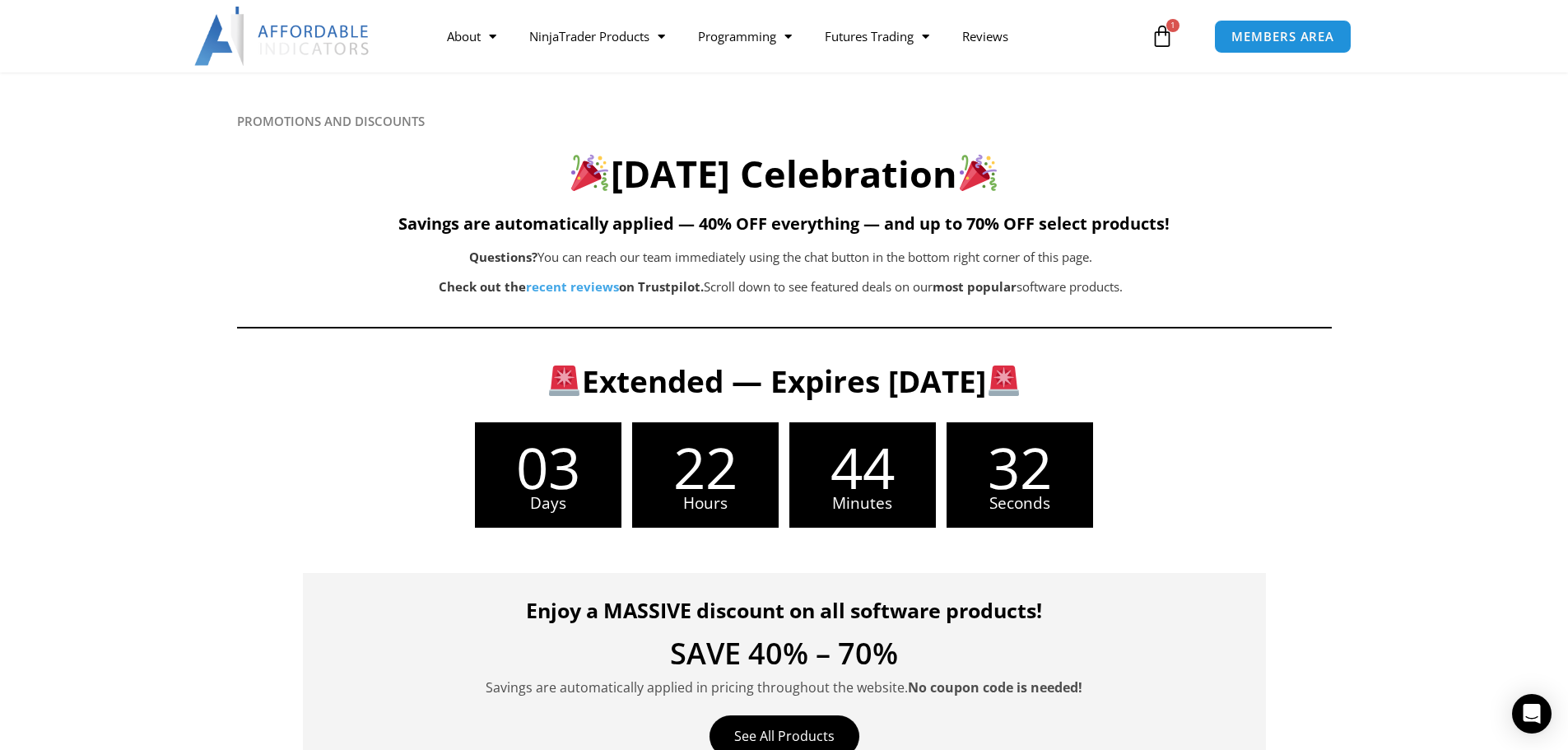
scroll to position [0, 0]
